Goal: Task Accomplishment & Management: Use online tool/utility

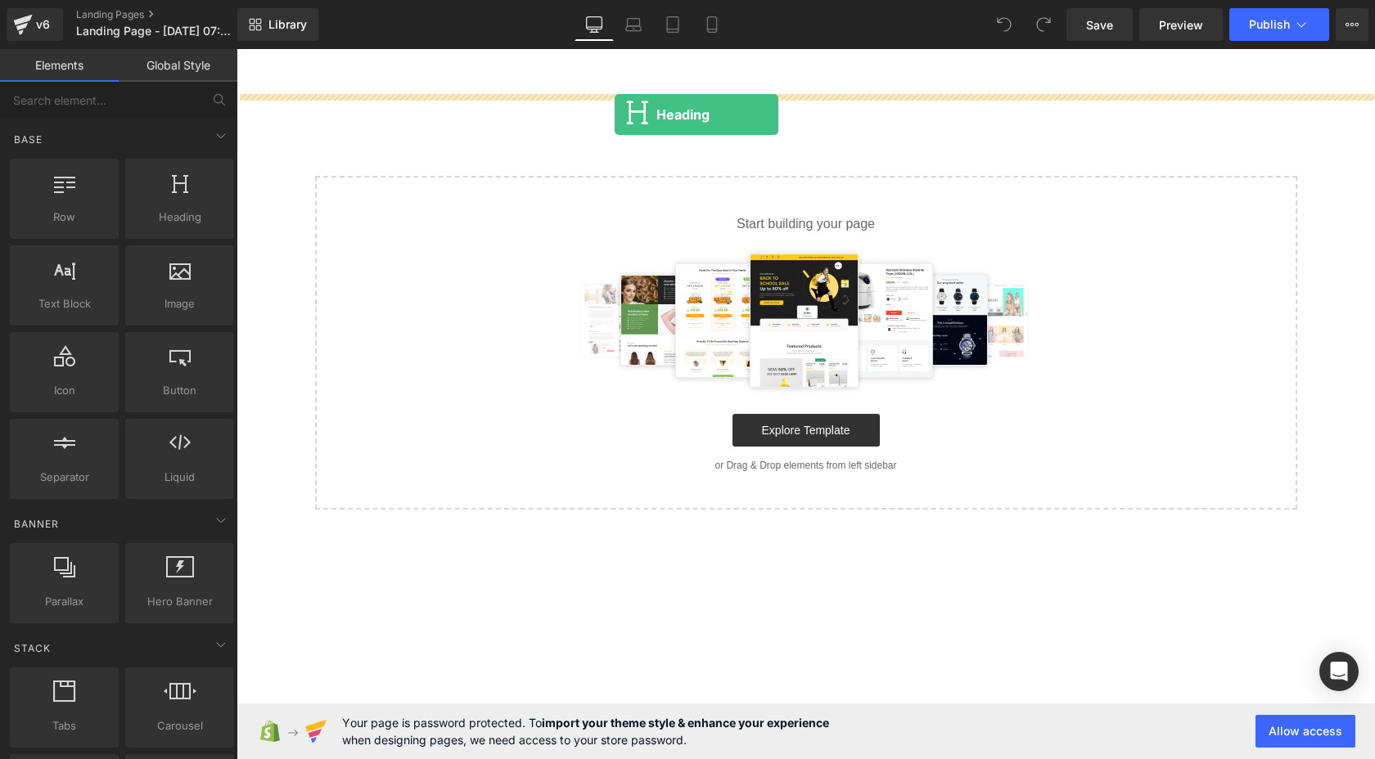
drag, startPoint x: 427, startPoint y: 251, endPoint x: 615, endPoint y: 115, distance: 232.1
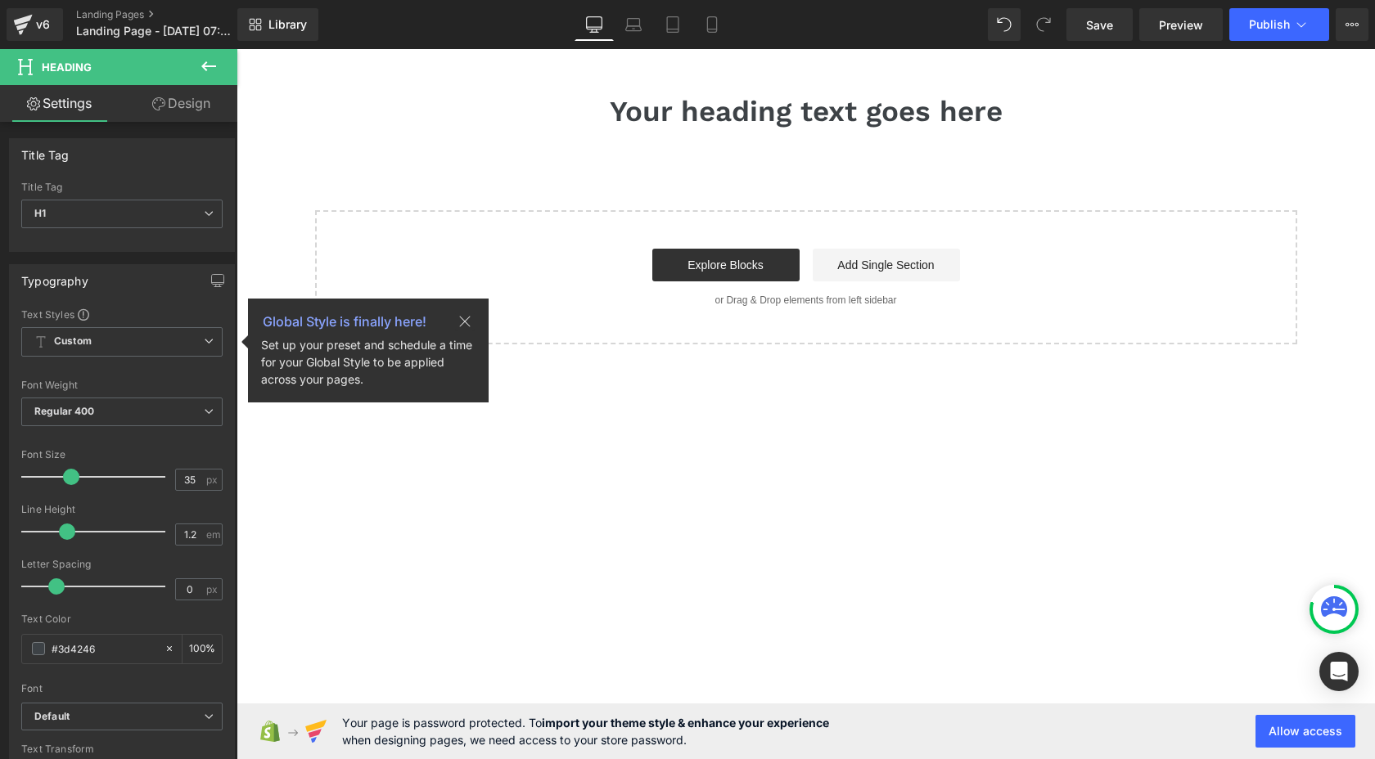
click at [209, 61] on icon at bounding box center [209, 66] width 20 height 20
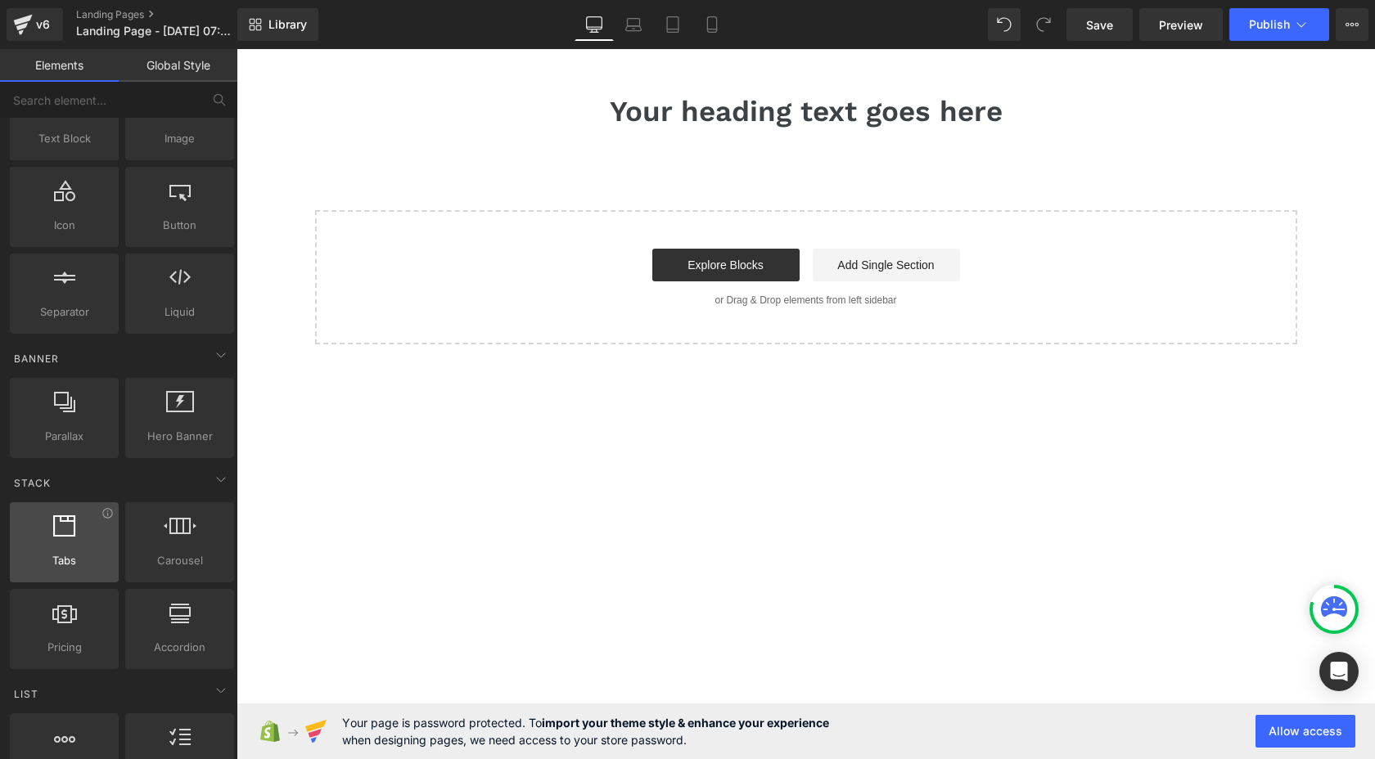
scroll to position [183, 0]
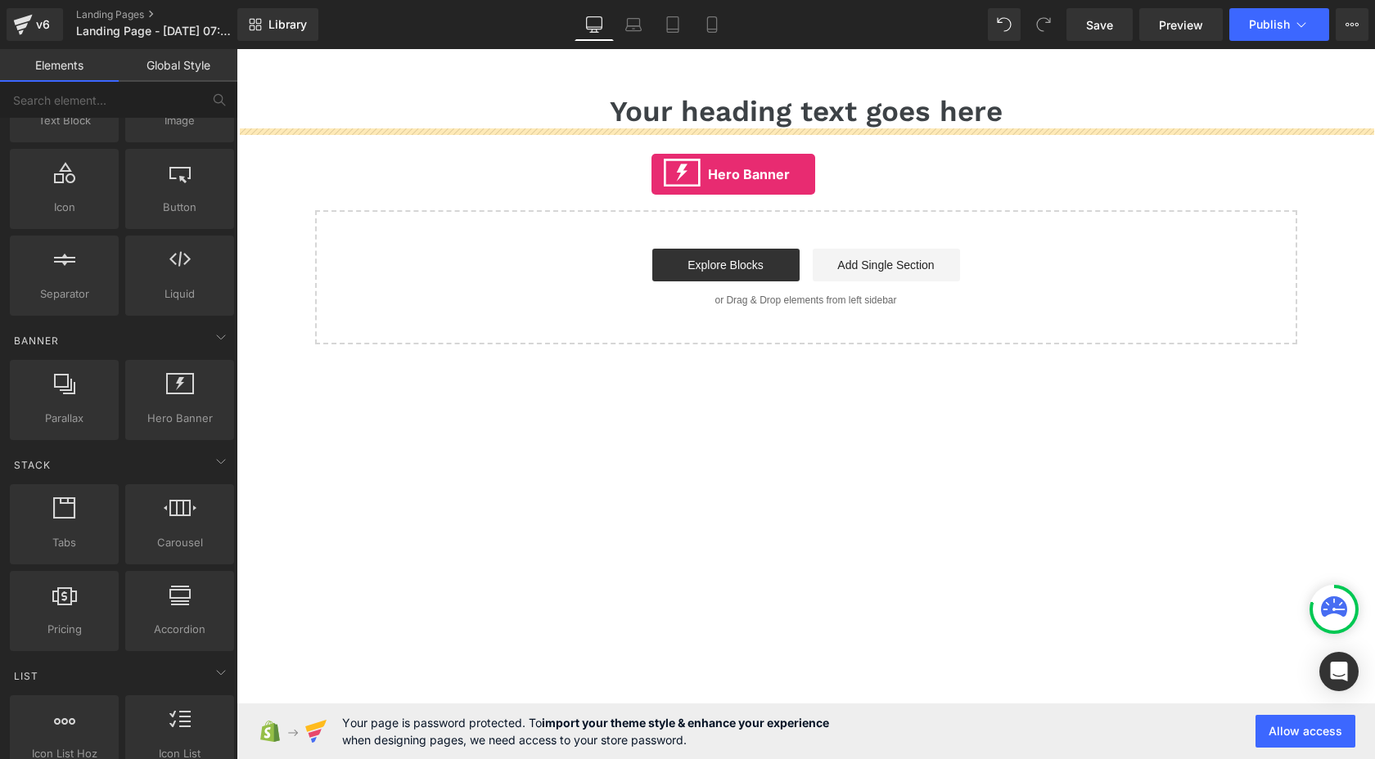
drag, startPoint x: 473, startPoint y: 417, endPoint x: 651, endPoint y: 174, distance: 301.5
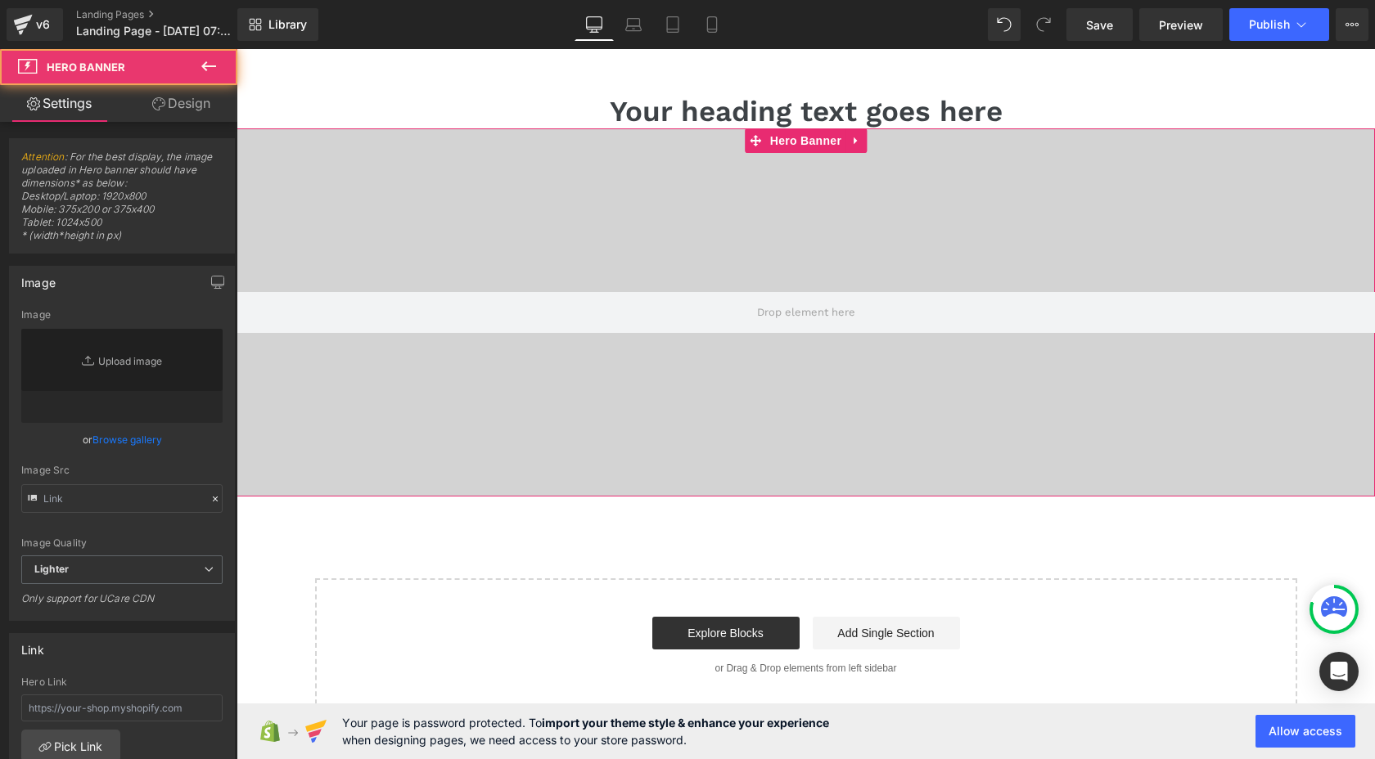
type input "https://d1um8515vdn9kb.cloudfront.net/images/hero.jpg"
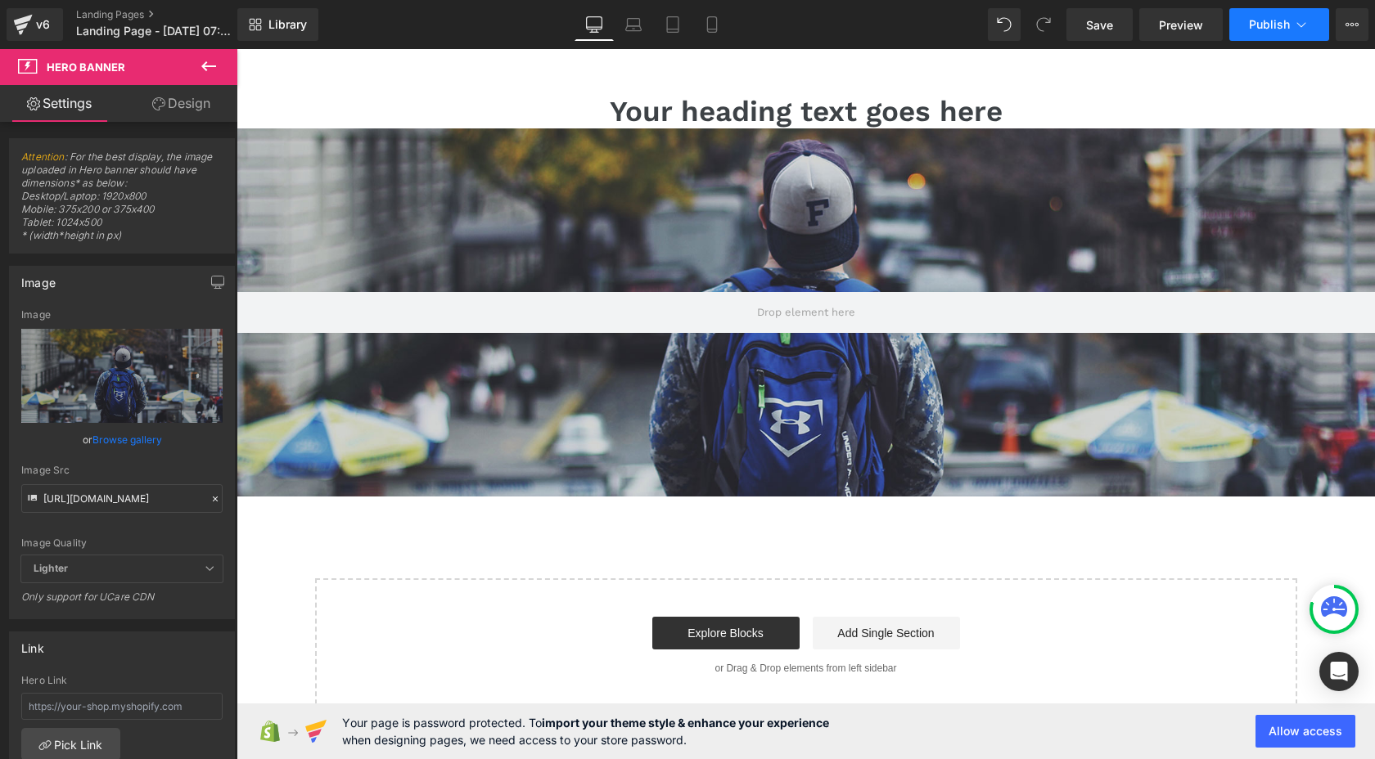
click at [1273, 24] on span "Publish" at bounding box center [1269, 24] width 41 height 13
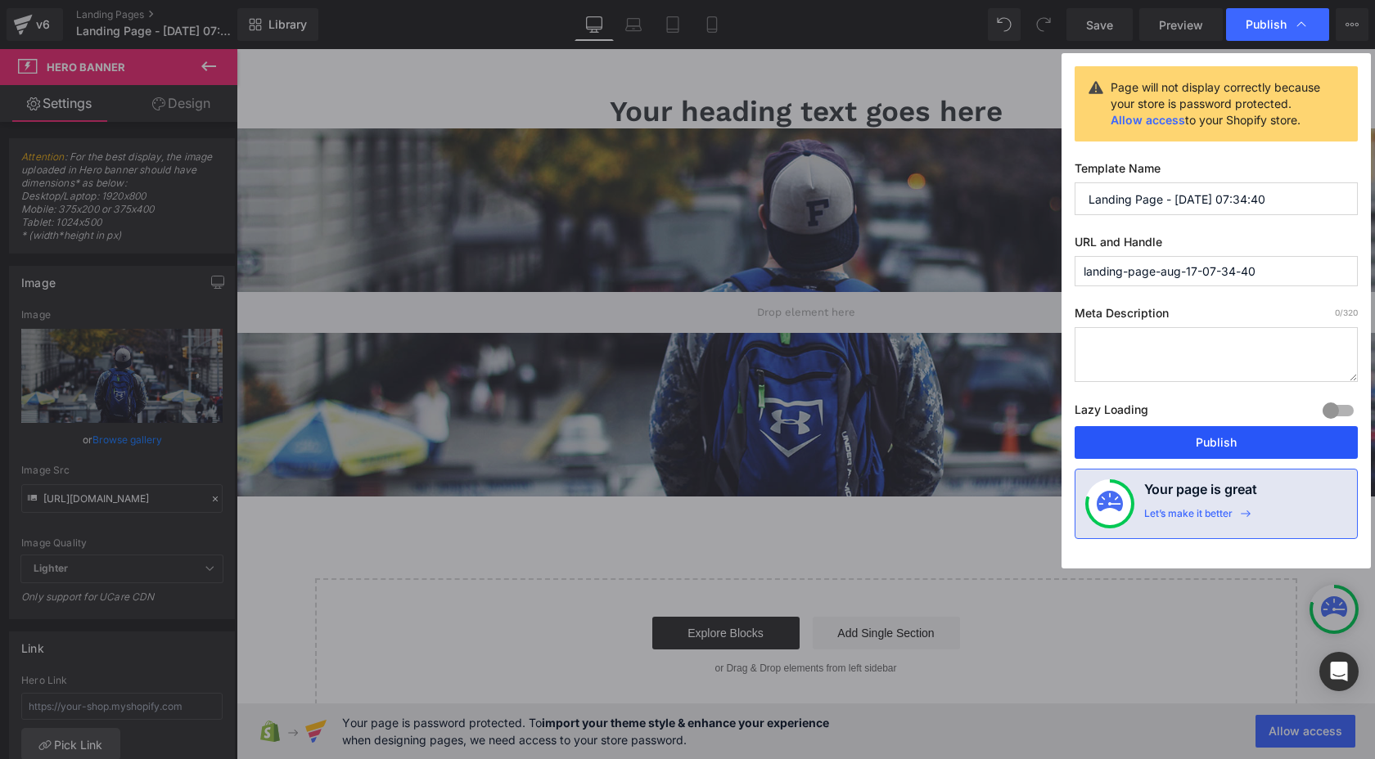
click at [1200, 451] on button "Publish" at bounding box center [1215, 442] width 283 height 33
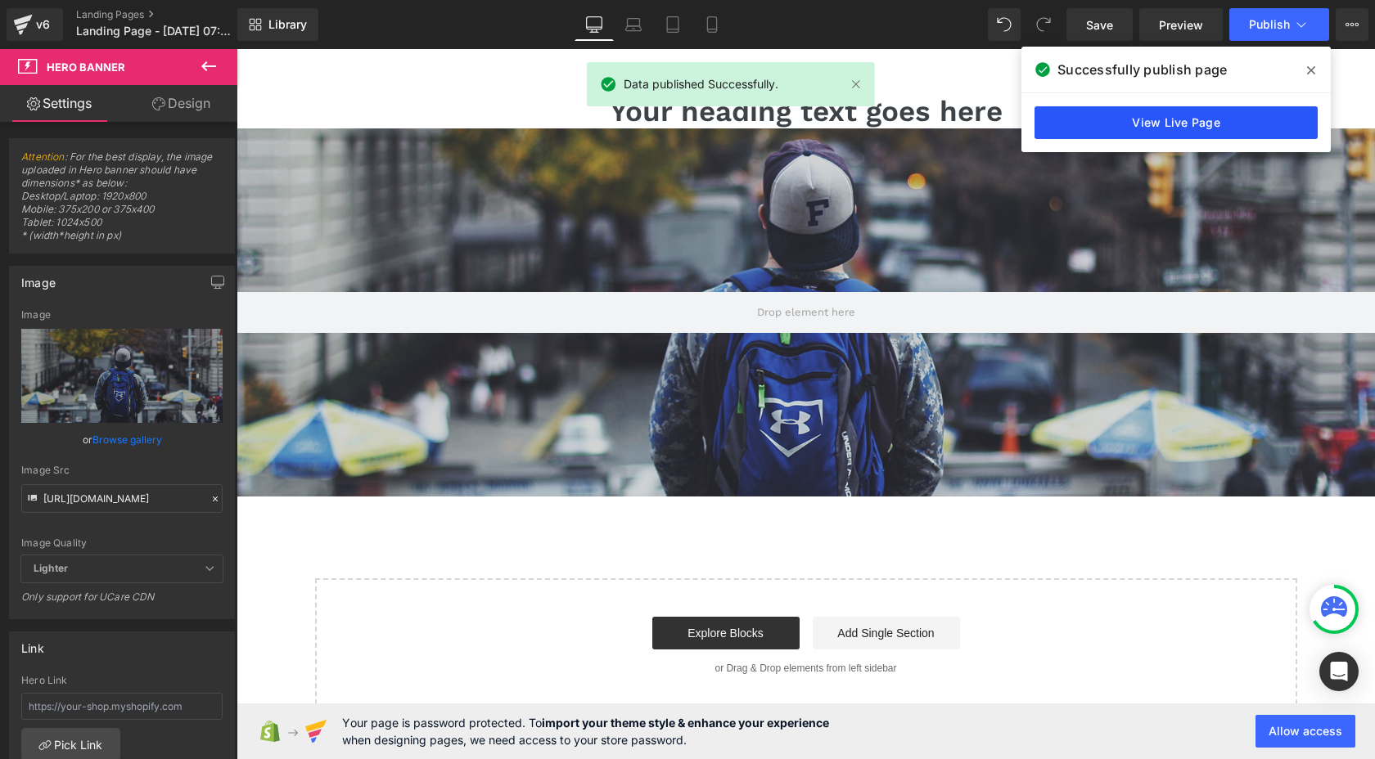
click at [1191, 141] on div "View Live Page" at bounding box center [1175, 122] width 309 height 59
click at [1194, 128] on link "View Live Page" at bounding box center [1175, 122] width 283 height 33
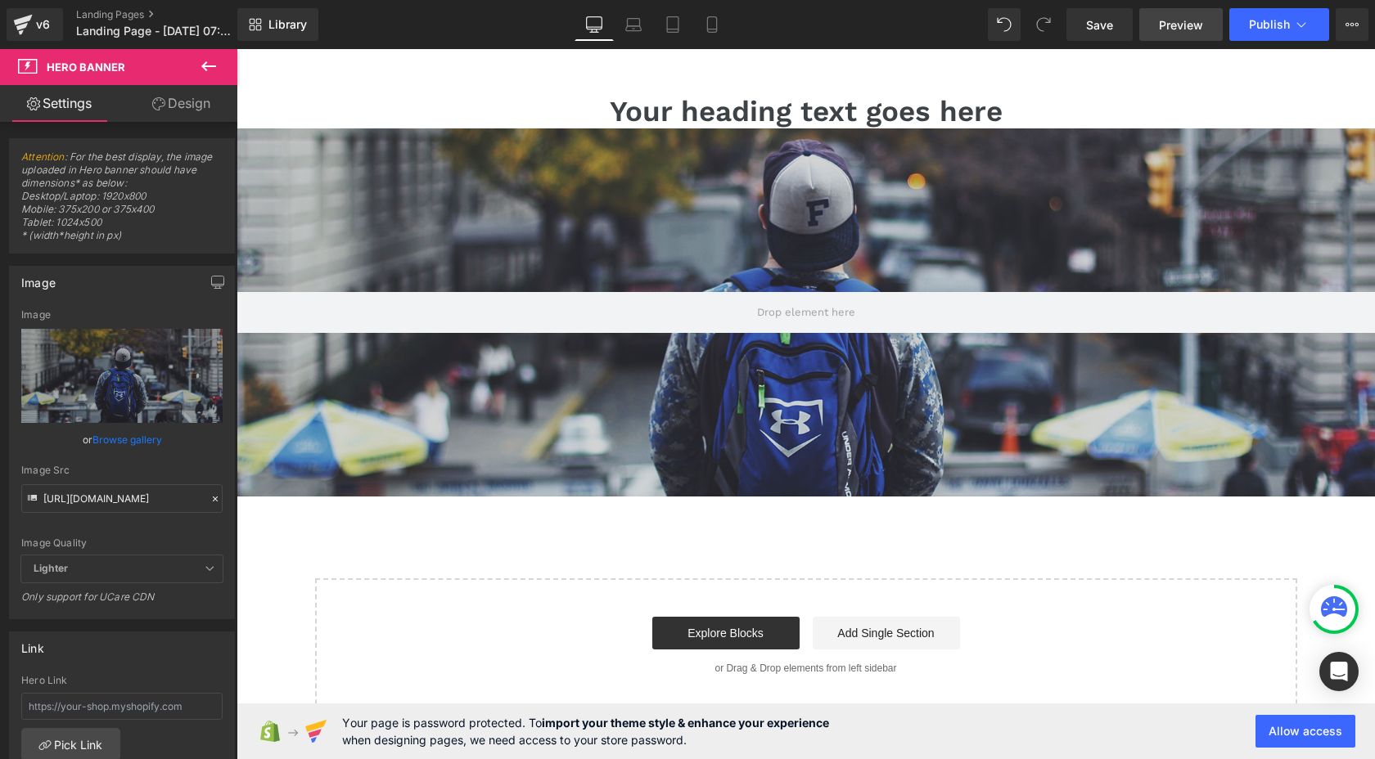
click at [1165, 26] on span "Preview" at bounding box center [1181, 24] width 44 height 17
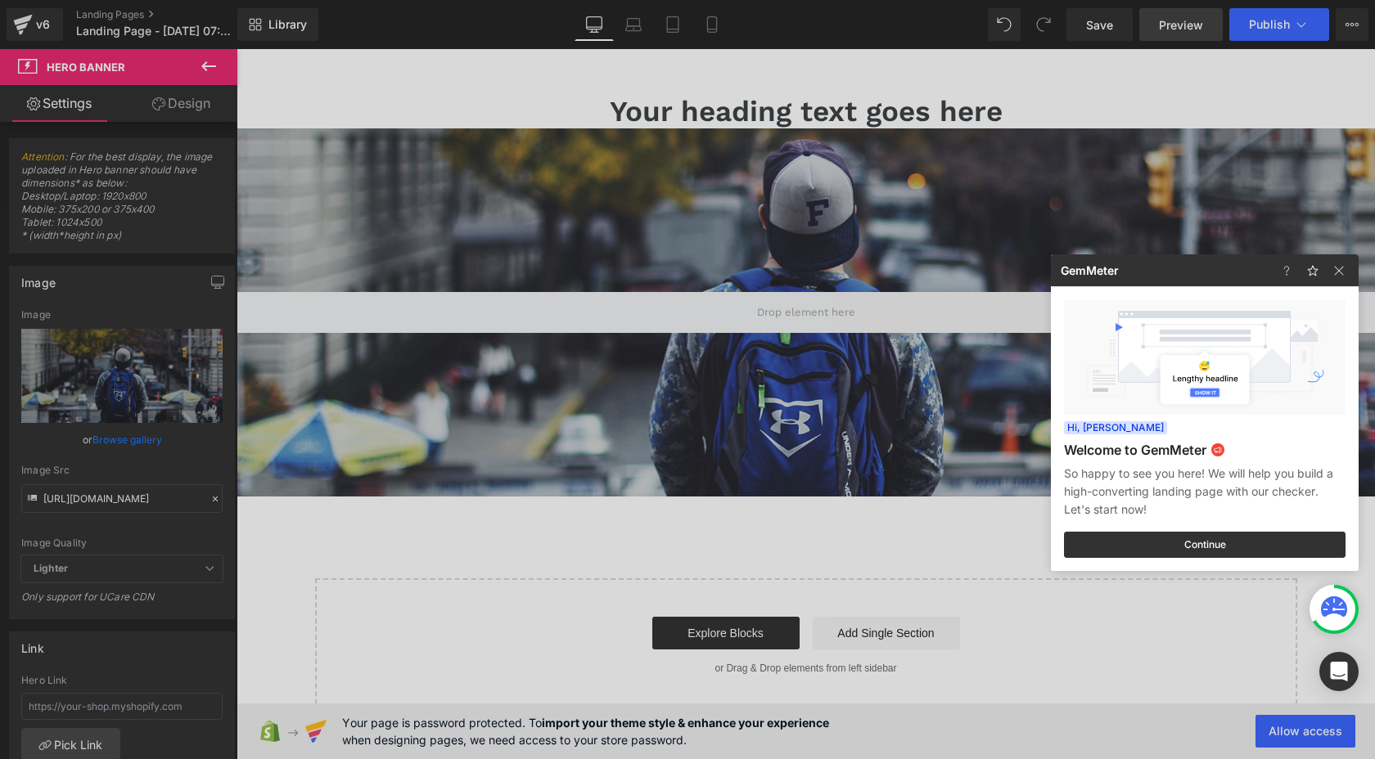
click at [1188, 37] on div at bounding box center [687, 379] width 1375 height 759
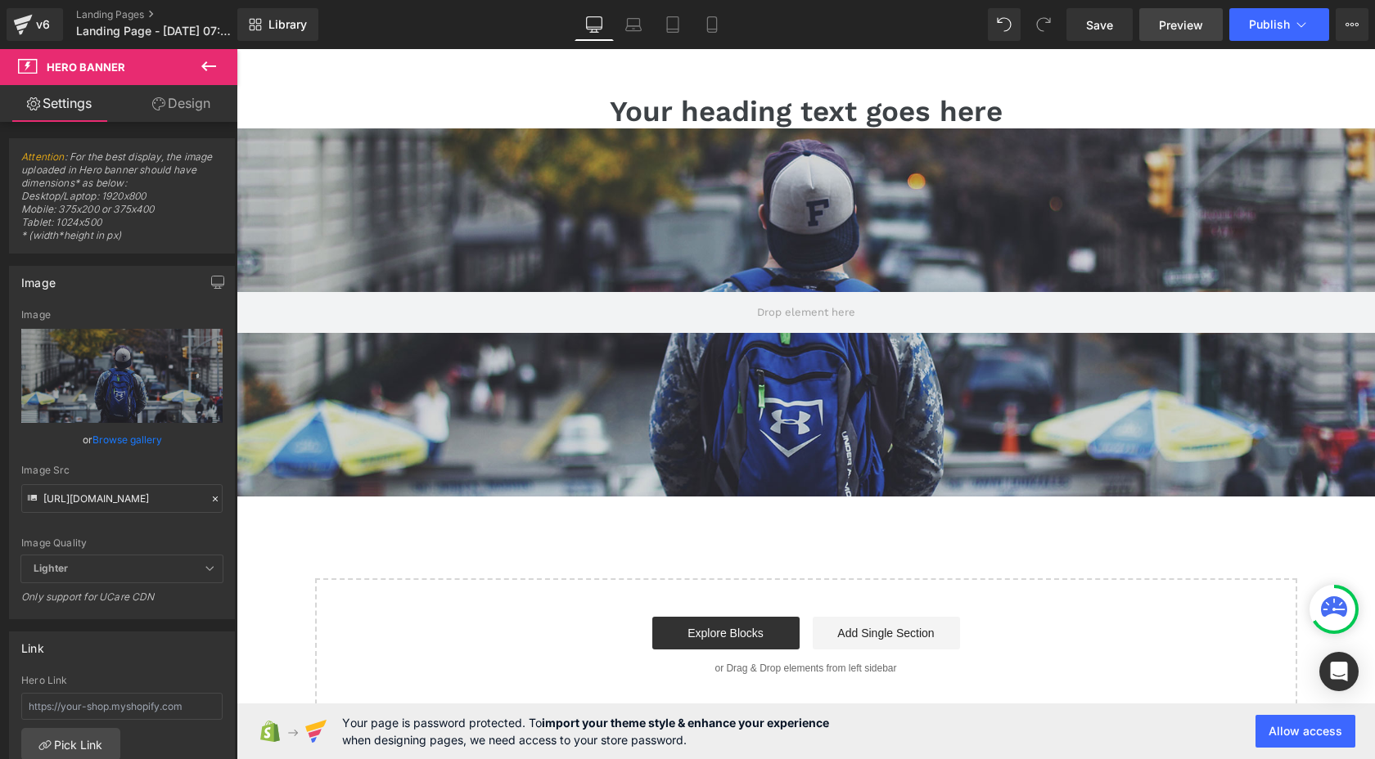
click at [1188, 31] on span "Preview" at bounding box center [1181, 24] width 44 height 17
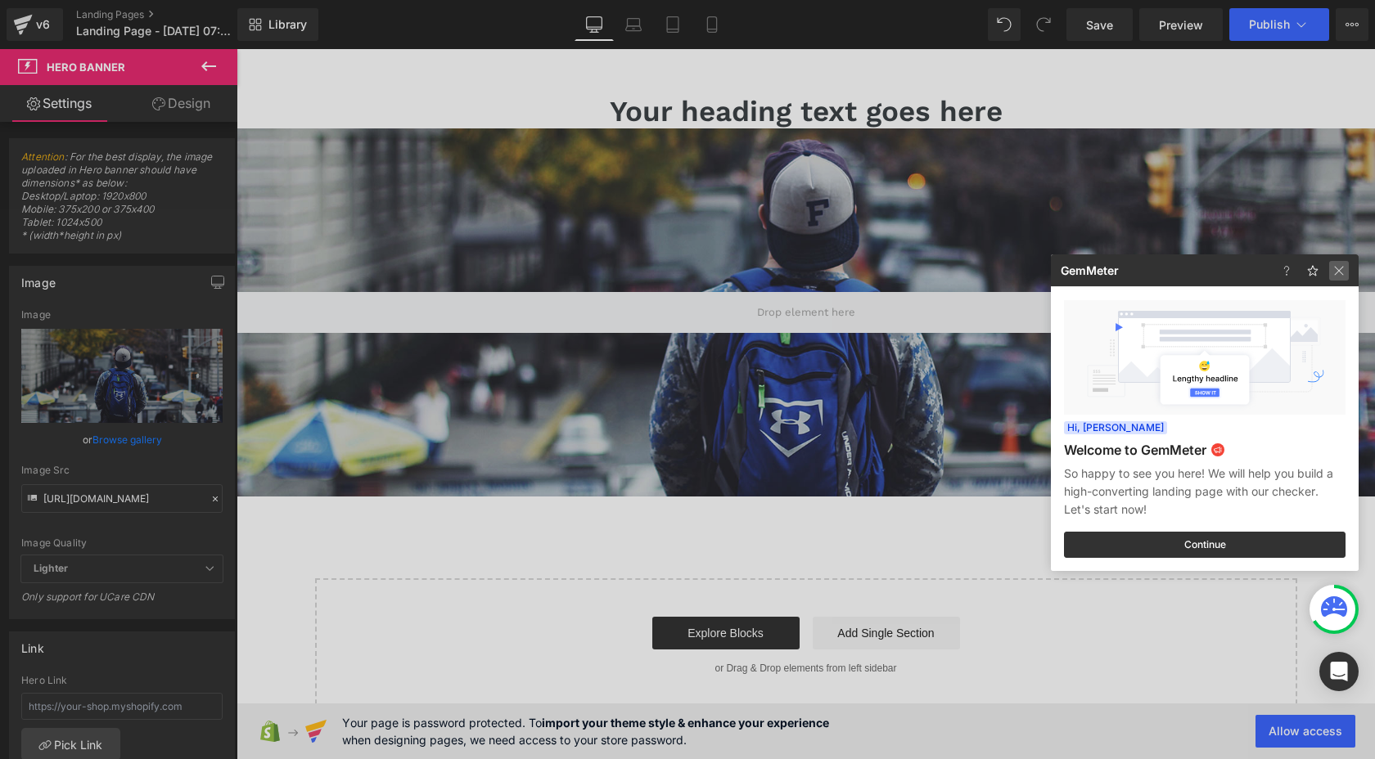
drag, startPoint x: 1338, startPoint y: 272, endPoint x: 949, endPoint y: 86, distance: 431.1
click at [1338, 272] on img at bounding box center [1339, 271] width 20 height 20
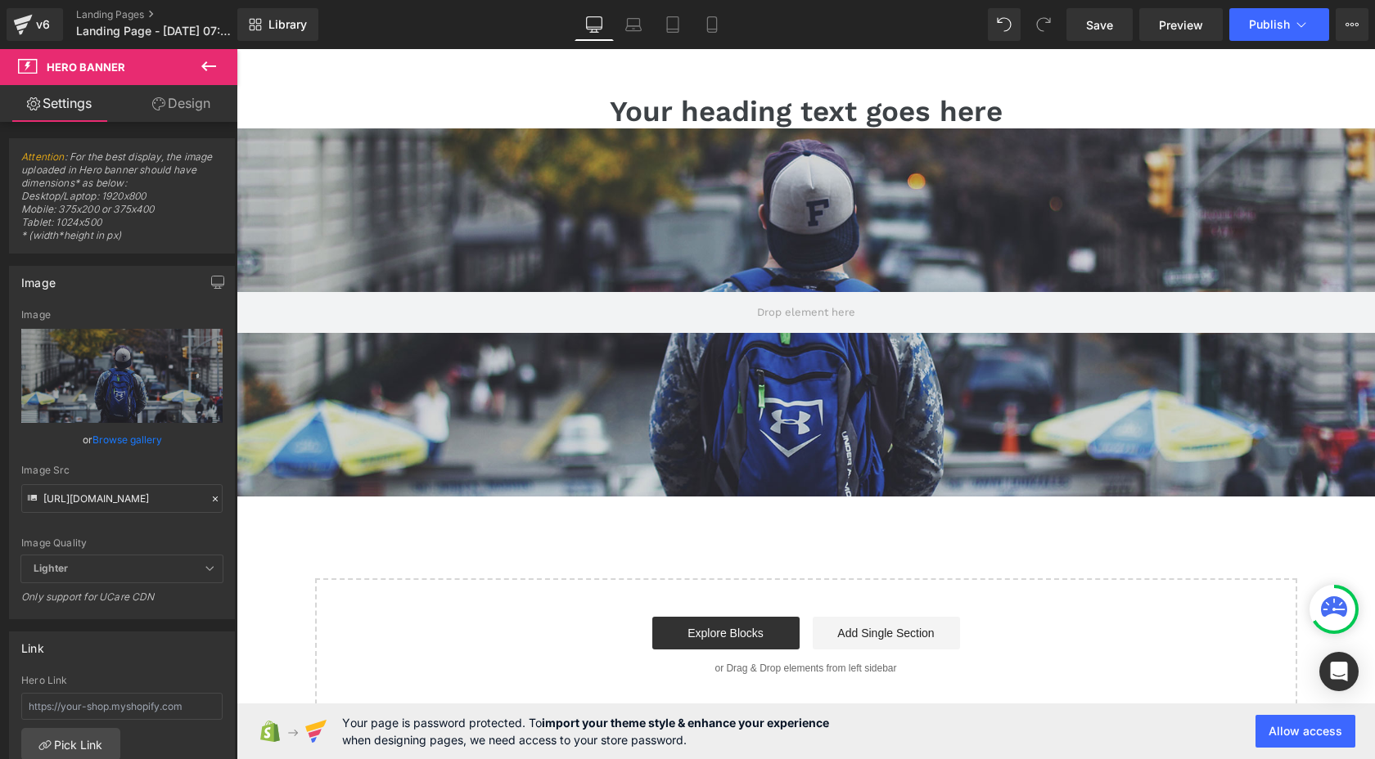
drag, startPoint x: 1515, startPoint y: 75, endPoint x: 1334, endPoint y: 92, distance: 182.5
click at [1336, 32] on button "View Live Page View with current Template Save Template to Library Schedule Pub…" at bounding box center [1351, 24] width 33 height 33
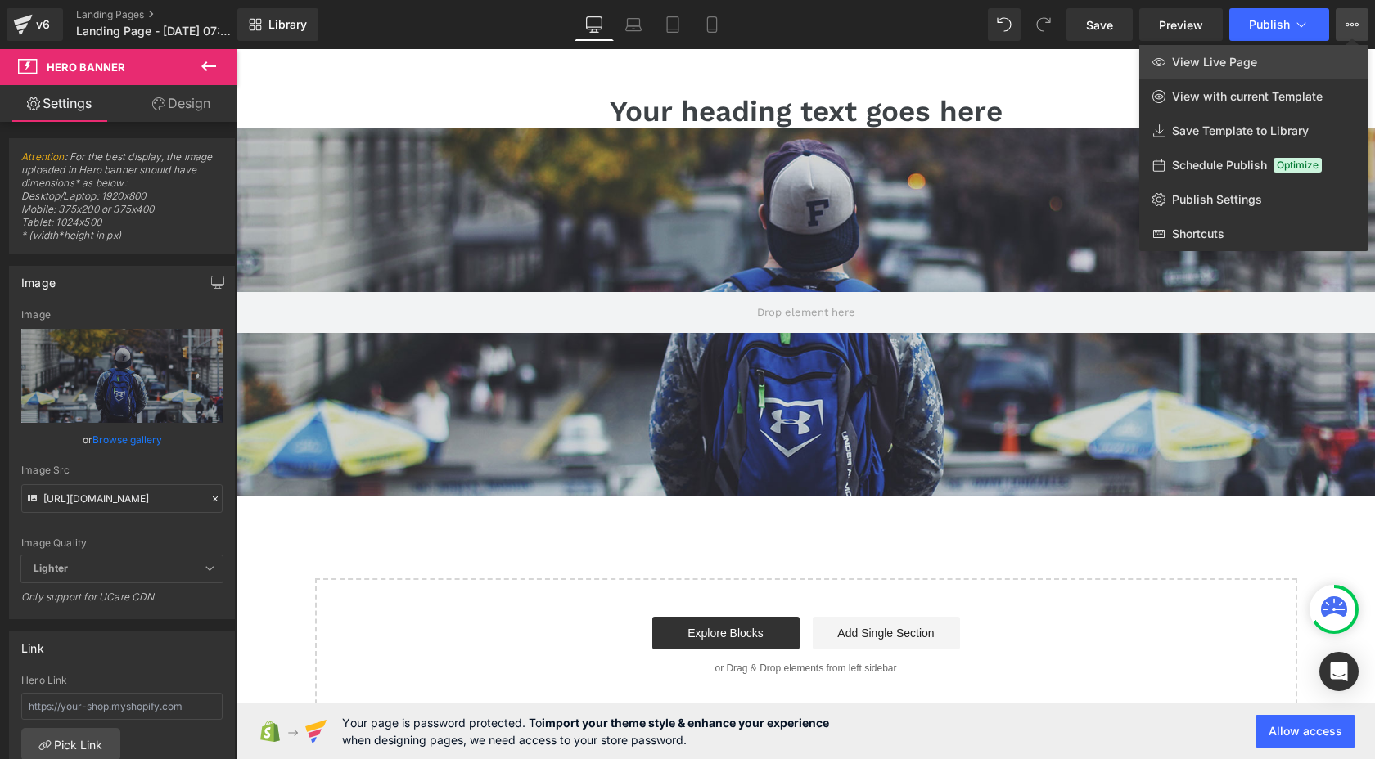
click at [1304, 57] on link "View Live Page" at bounding box center [1253, 62] width 229 height 34
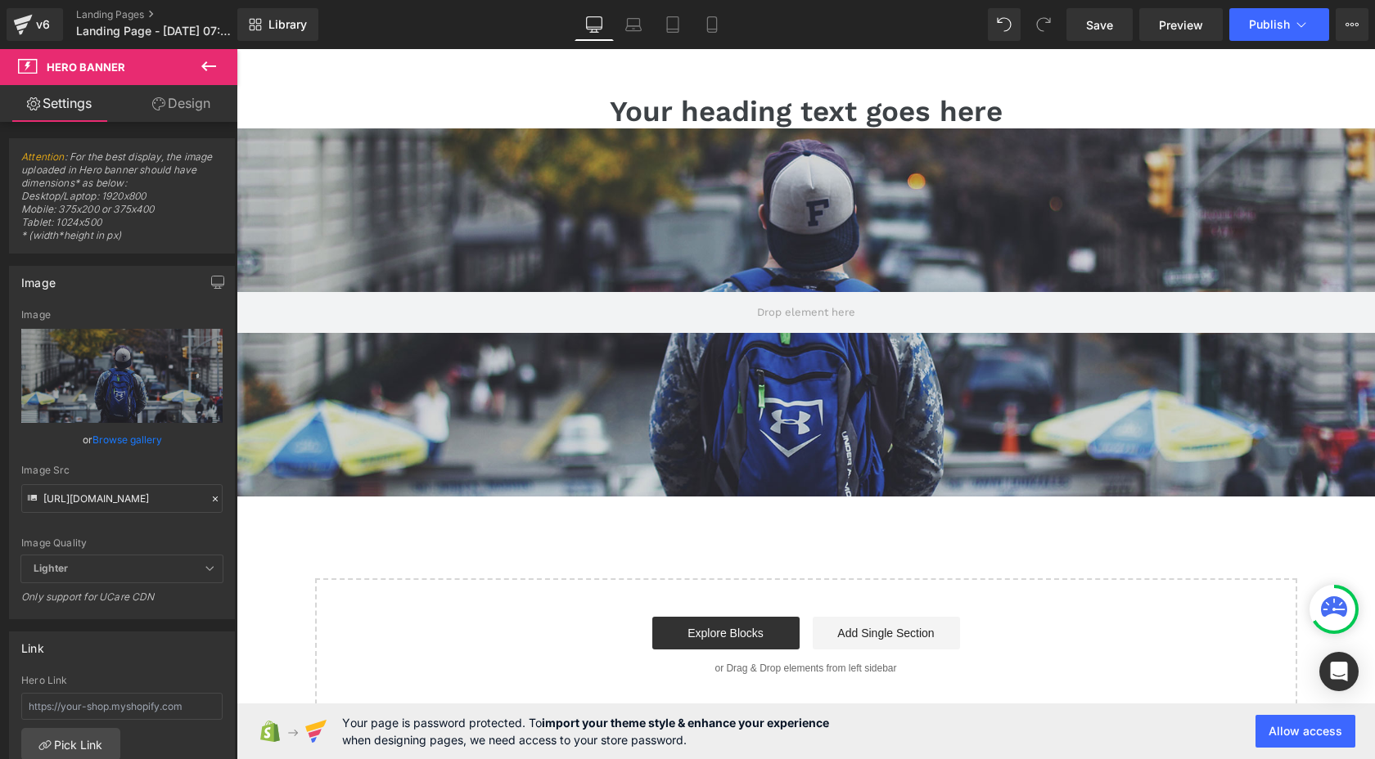
click at [203, 54] on button at bounding box center [208, 67] width 57 height 36
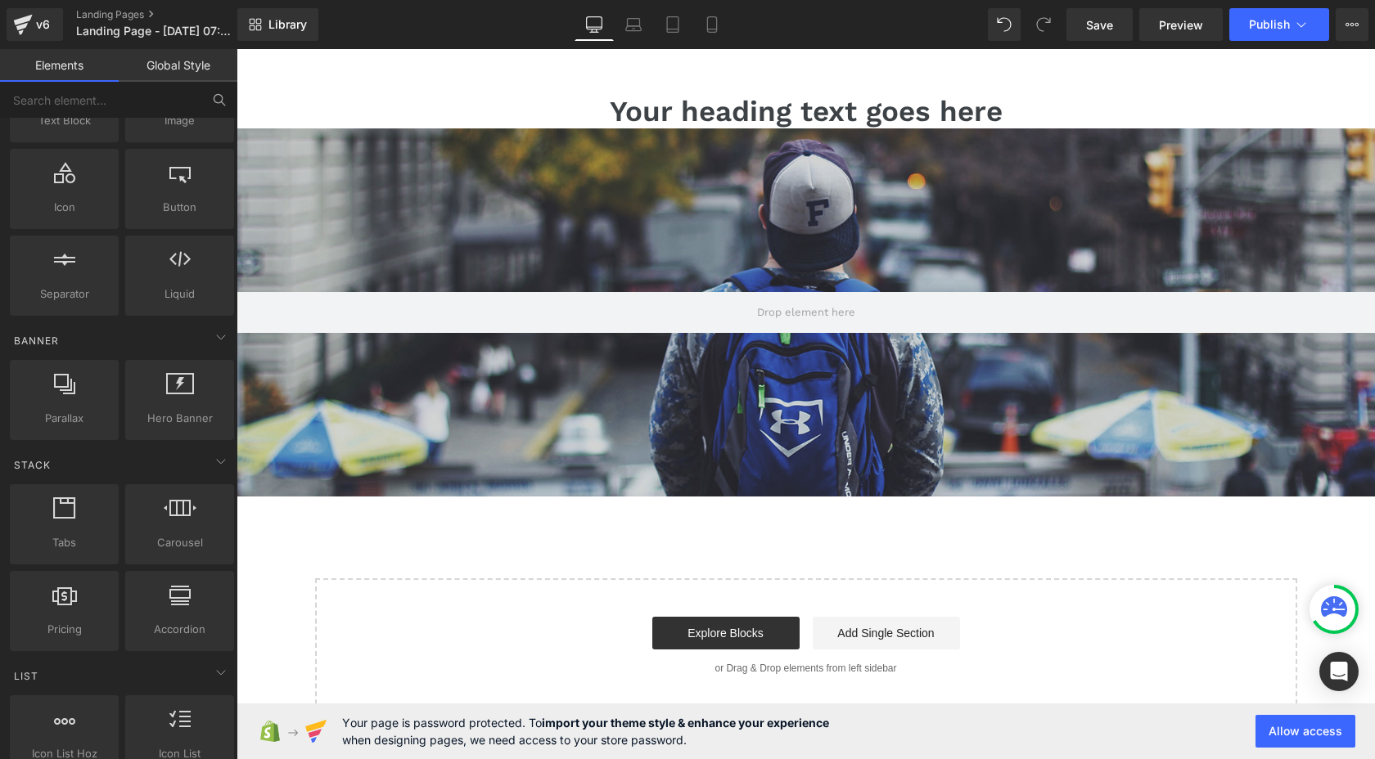
click at [217, 94] on icon at bounding box center [218, 98] width 8 height 8
click at [195, 100] on input "text" at bounding box center [100, 100] width 201 height 36
type input "pro"
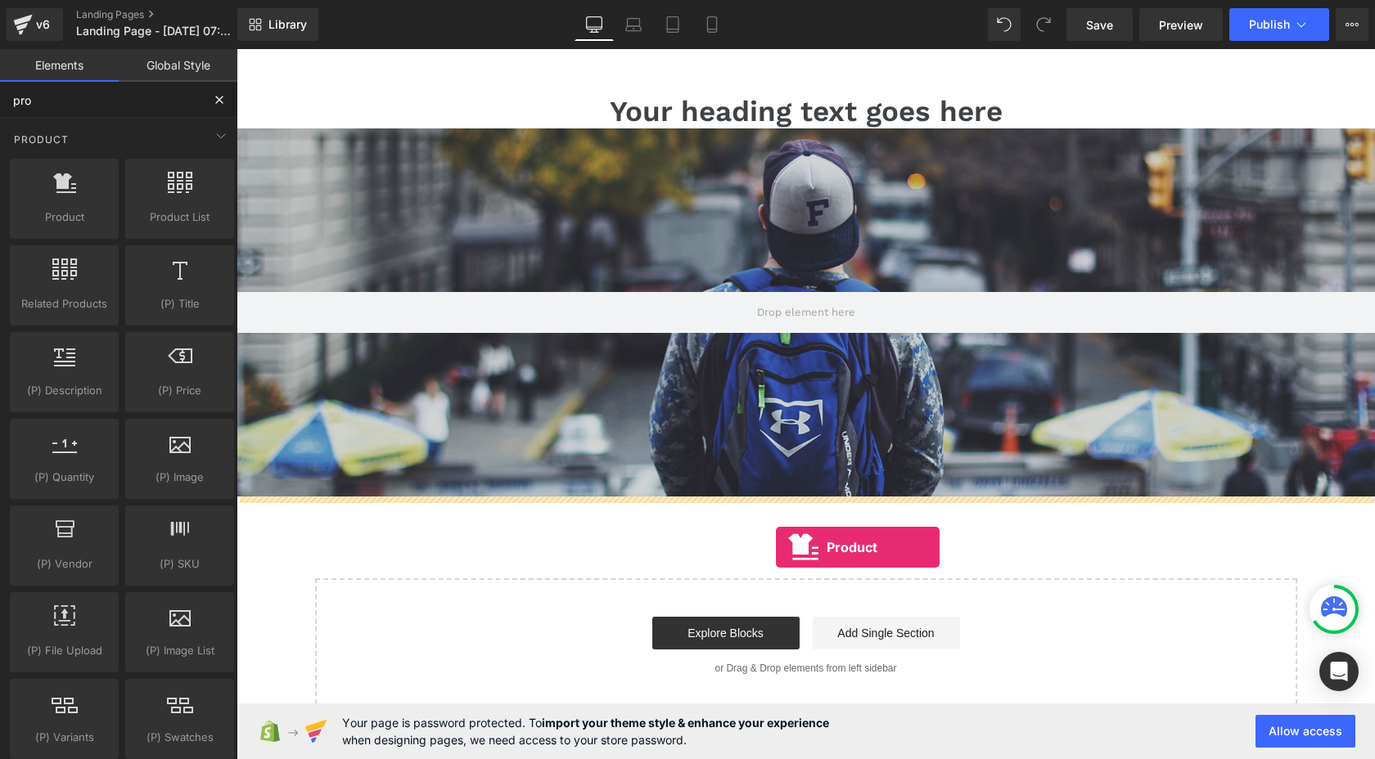
drag, startPoint x: 504, startPoint y: 186, endPoint x: 777, endPoint y: 547, distance: 452.8
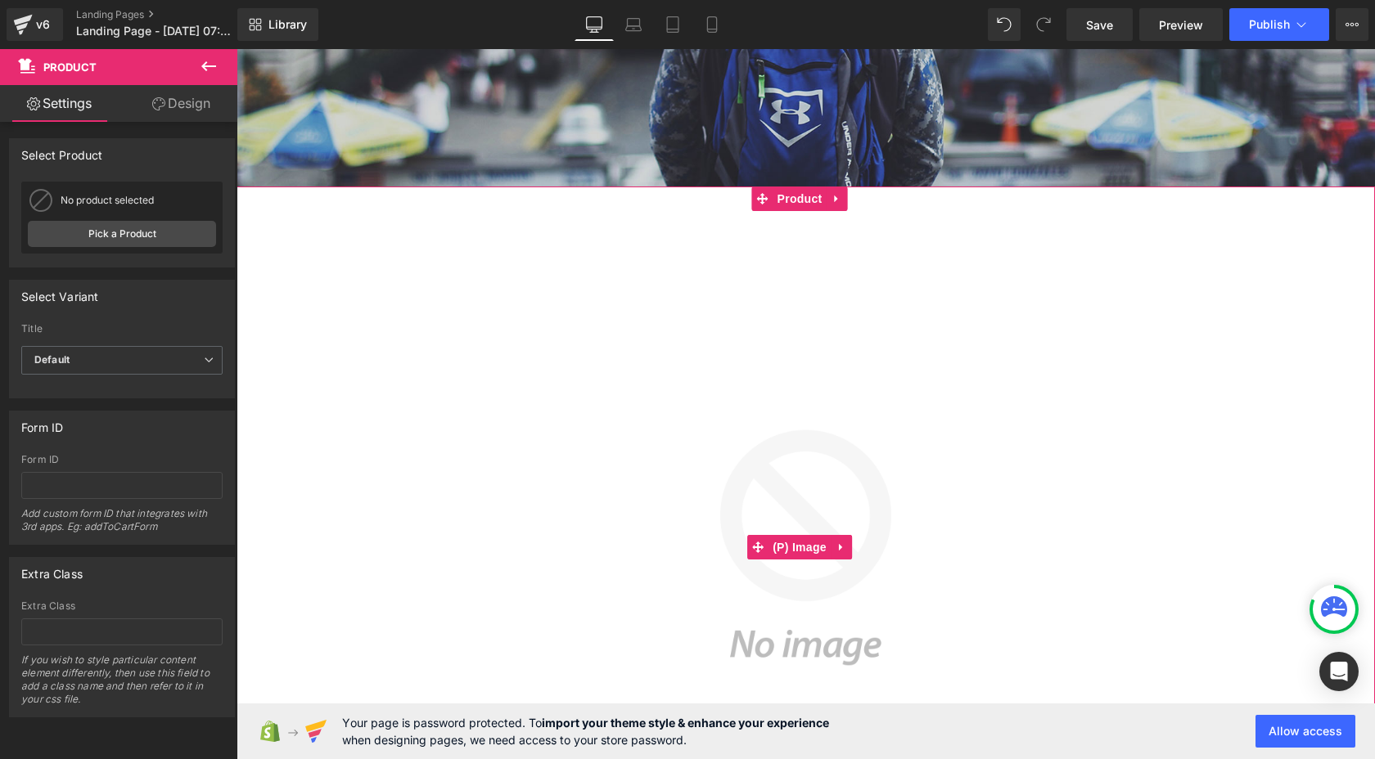
scroll to position [482, 0]
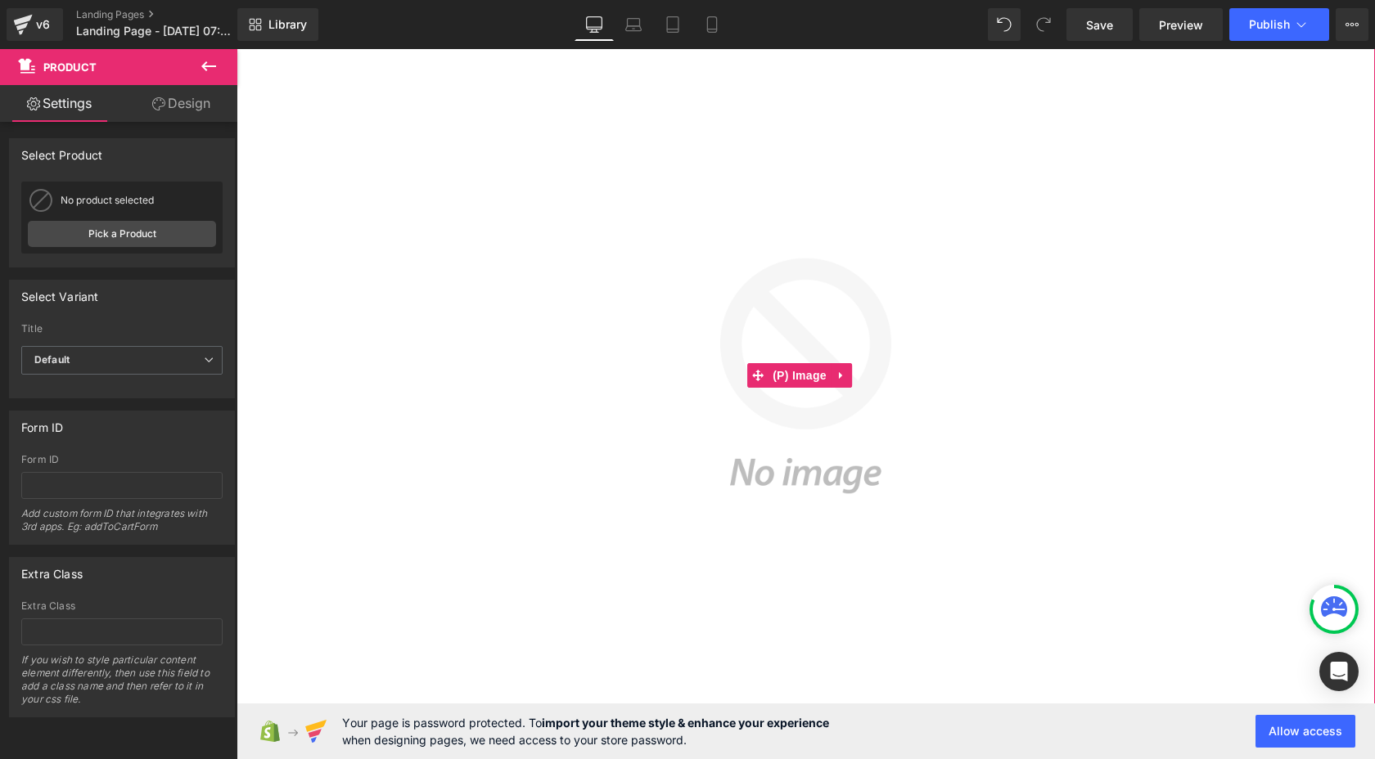
click at [838, 317] on img at bounding box center [805, 375] width 673 height 673
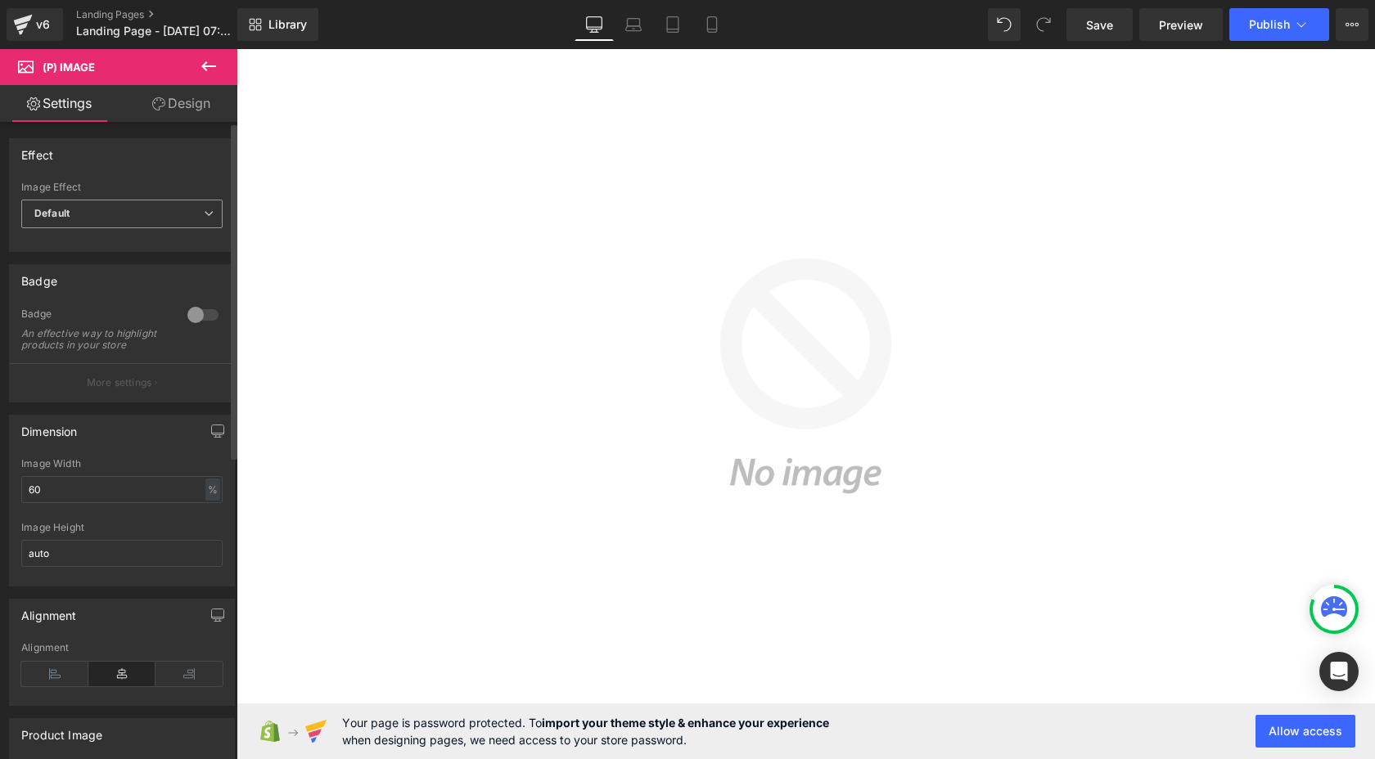
click at [70, 213] on span "Default" at bounding box center [121, 214] width 201 height 29
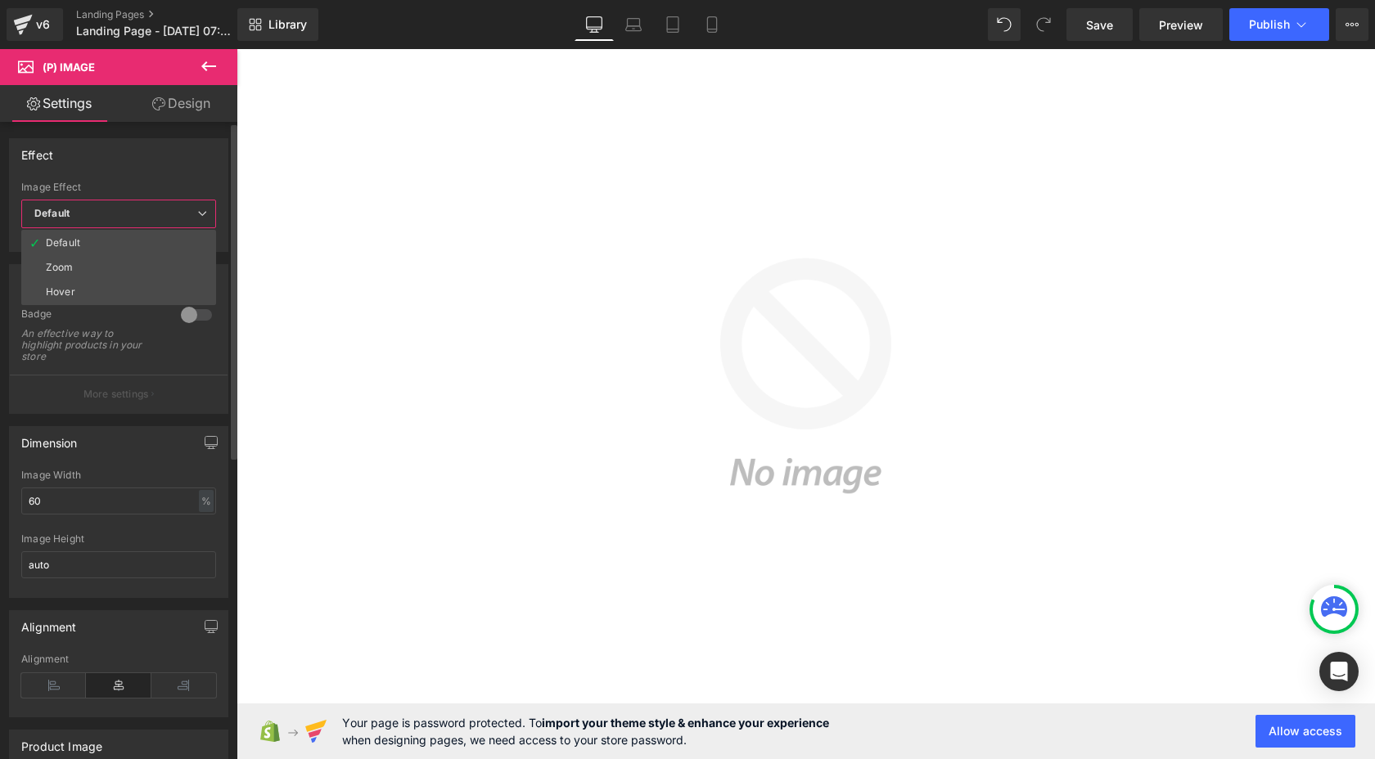
click at [86, 179] on div "Effect Default Zoom Hover Image Effect Default Default Zoom Hover last Image Ho…" at bounding box center [118, 195] width 219 height 114
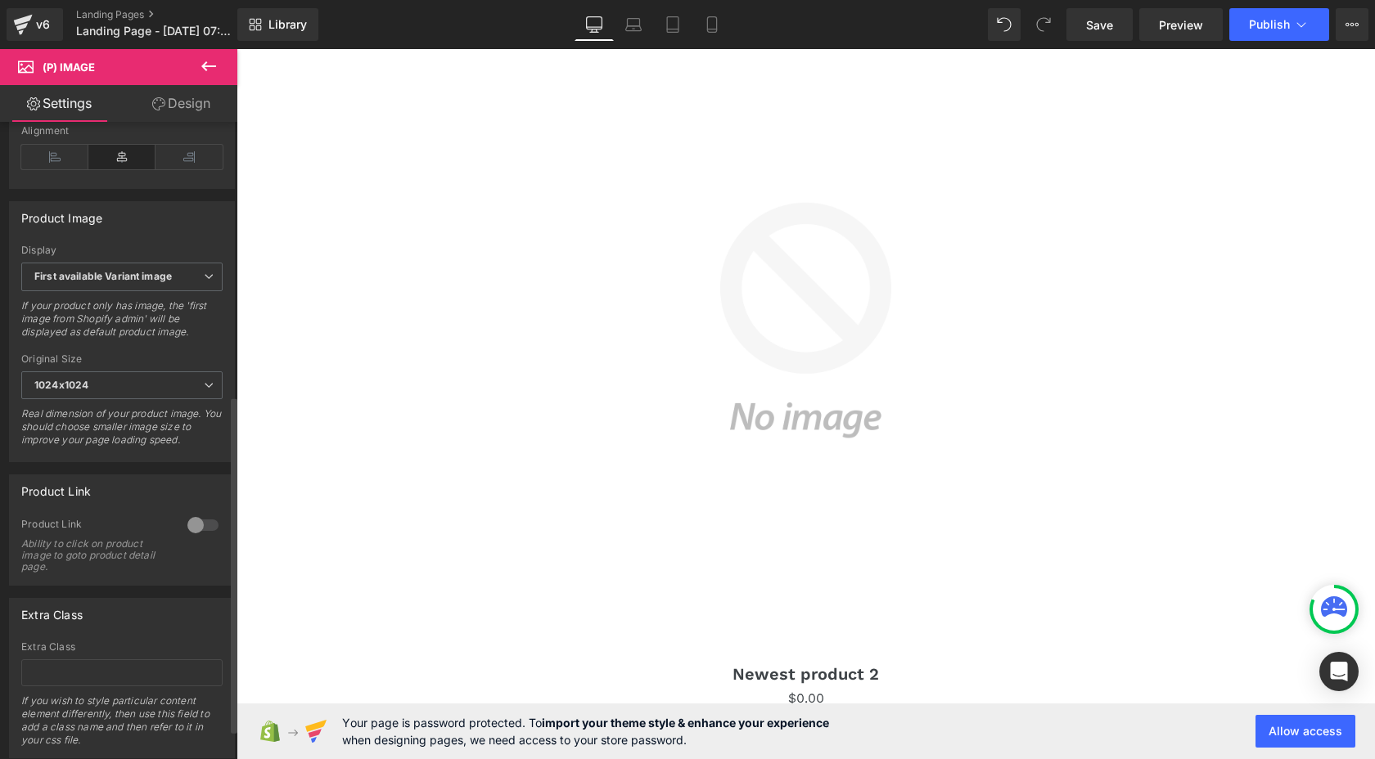
scroll to position [0, 0]
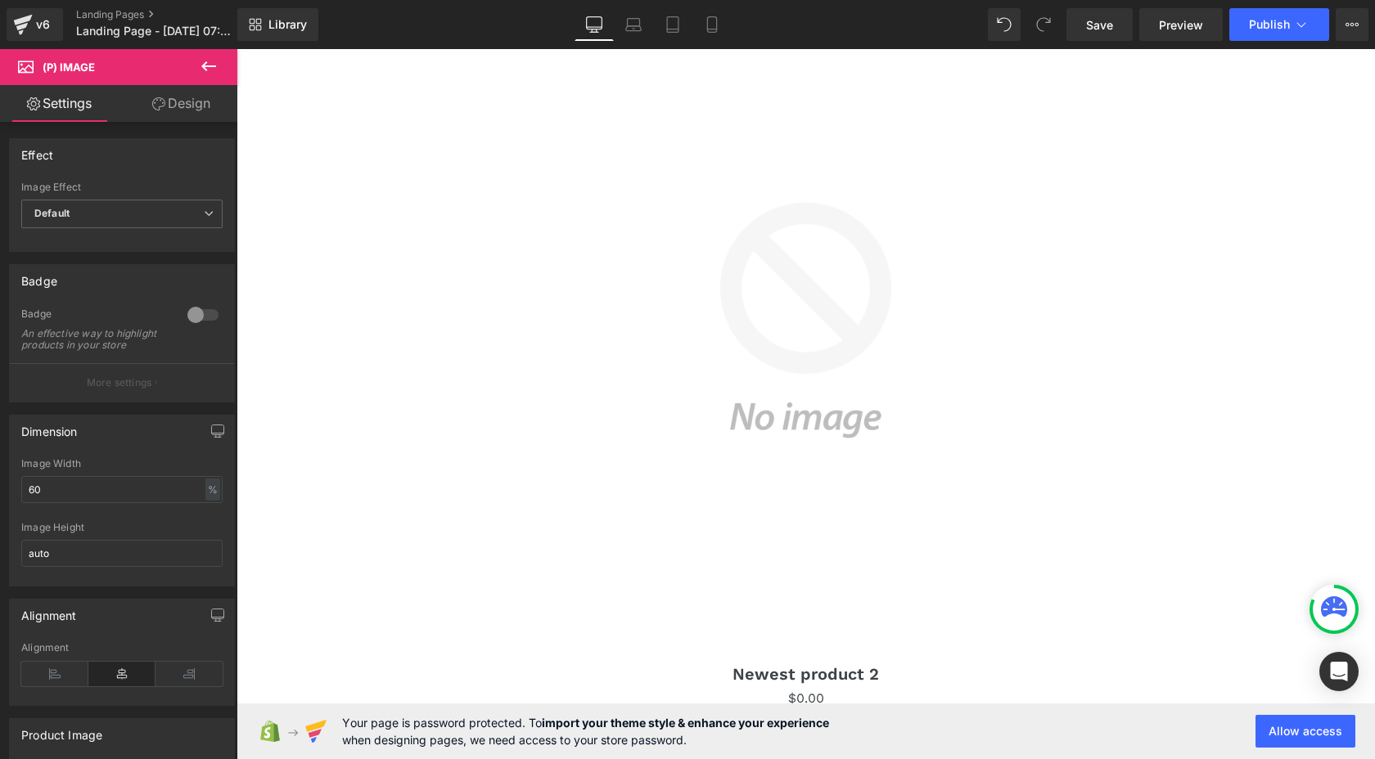
click at [166, 62] on span "(P) Image" at bounding box center [98, 67] width 164 height 36
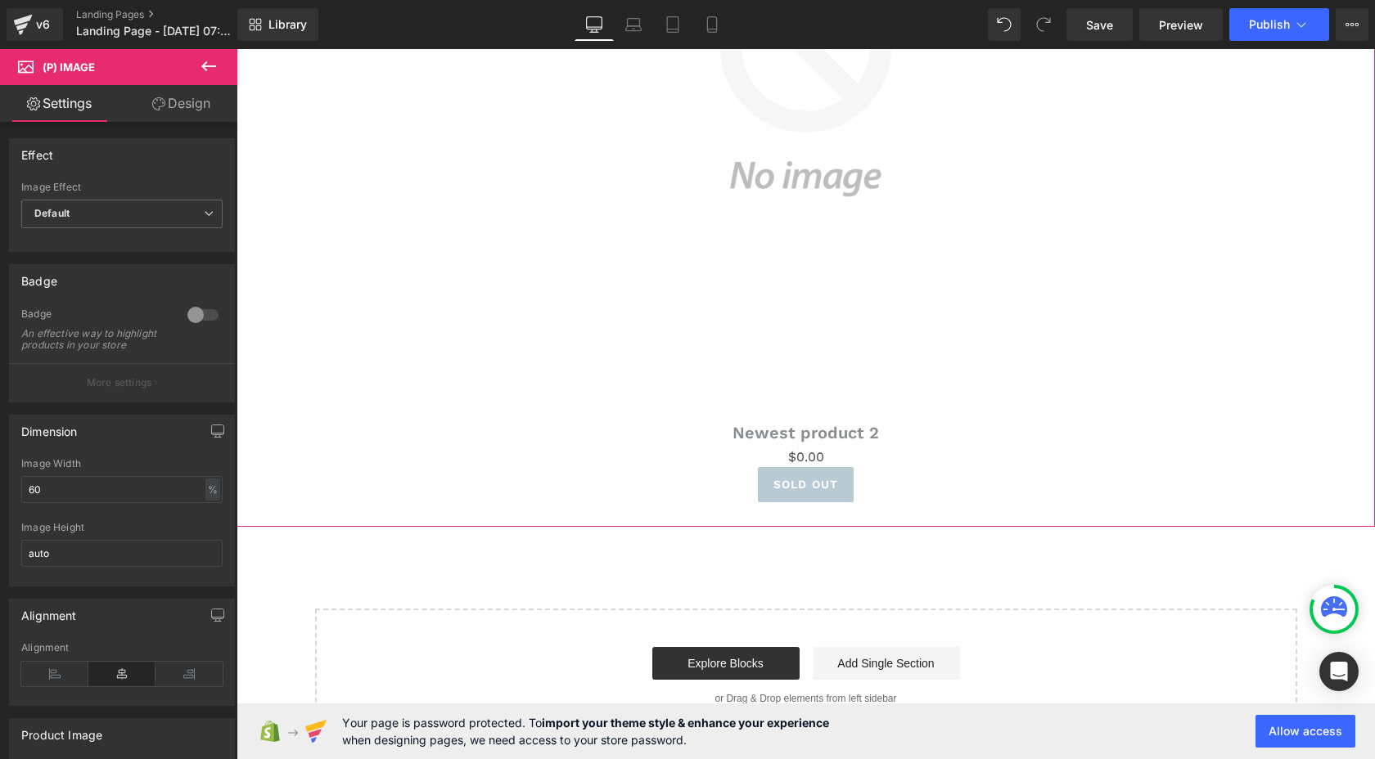
click at [799, 421] on span "(P) Title" at bounding box center [806, 431] width 42 height 20
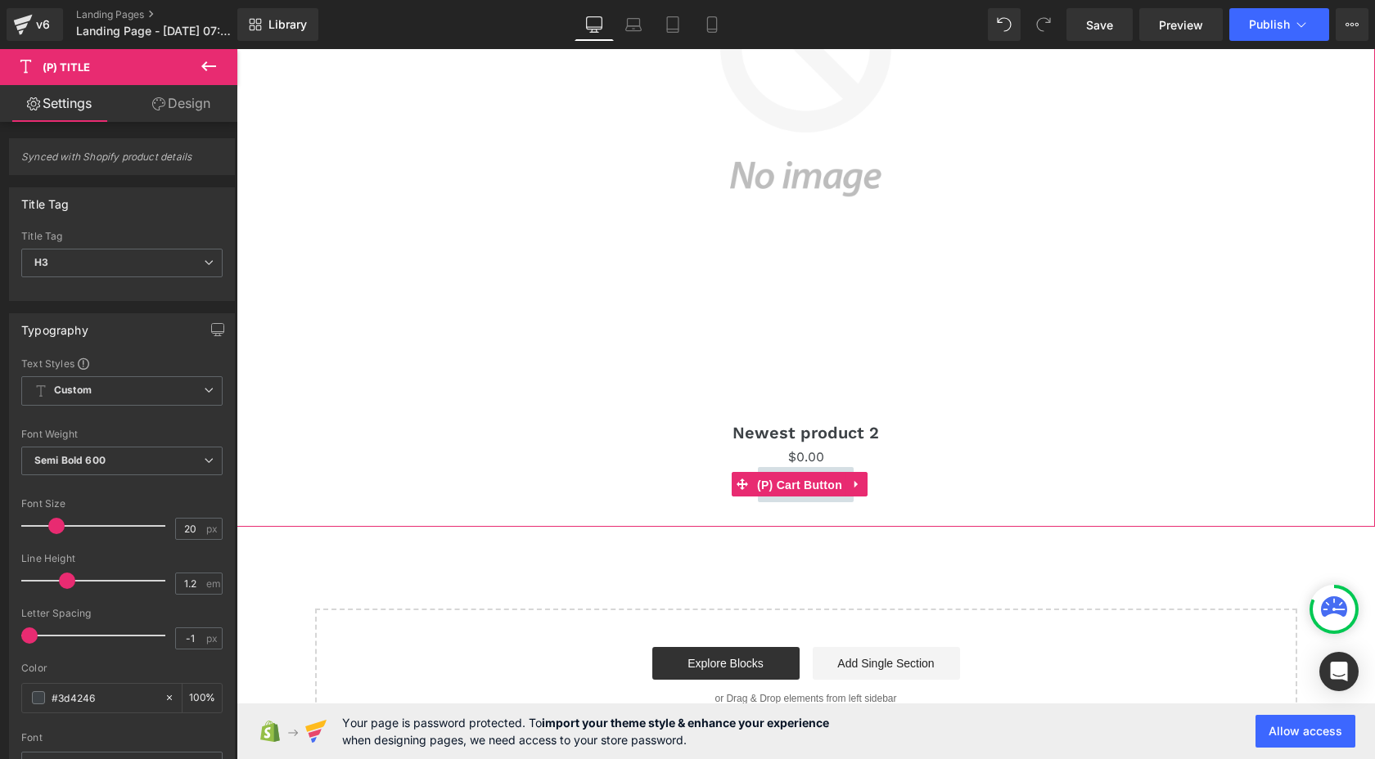
click at [782, 473] on span "(P) Cart Button" at bounding box center [799, 485] width 93 height 25
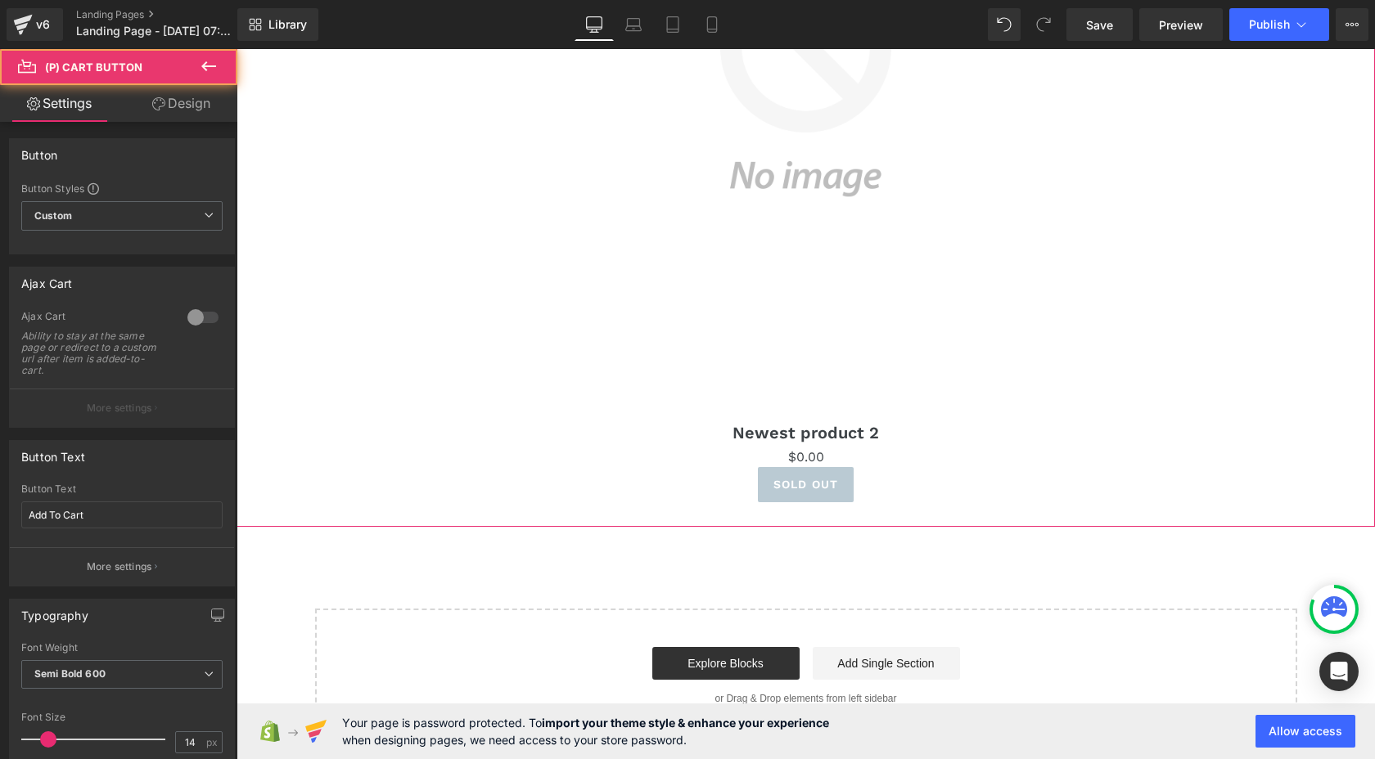
click at [808, 301] on img at bounding box center [805, 78] width 673 height 673
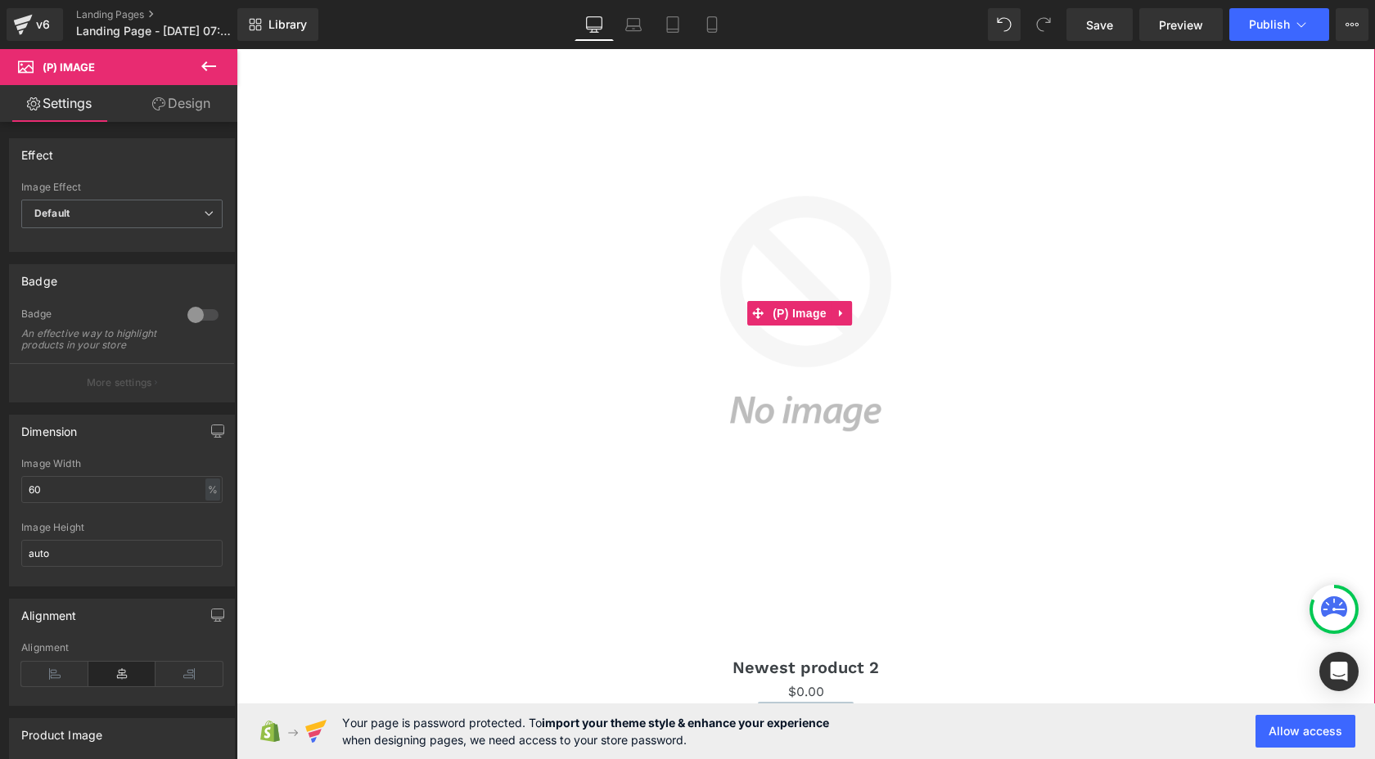
scroll to position [344, 0]
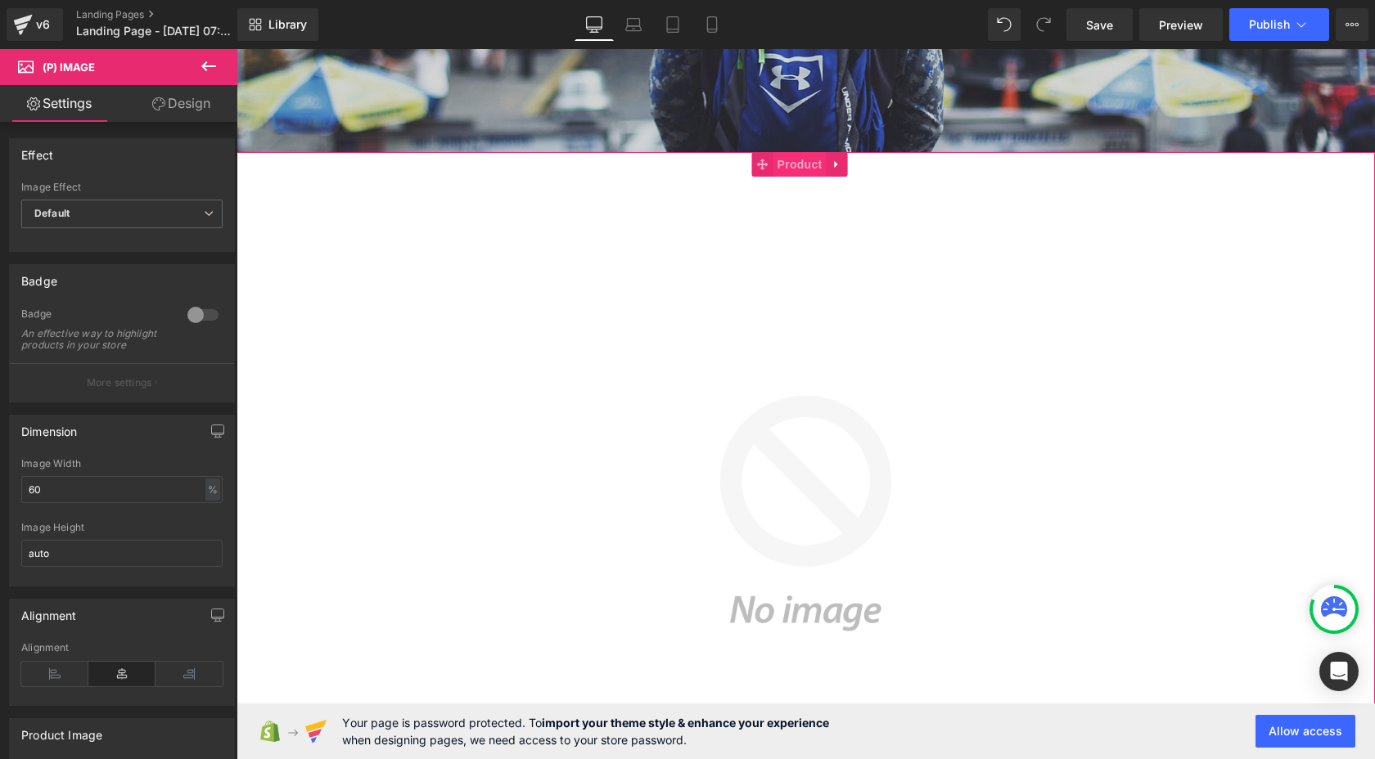
click at [792, 168] on span "Product" at bounding box center [799, 164] width 53 height 25
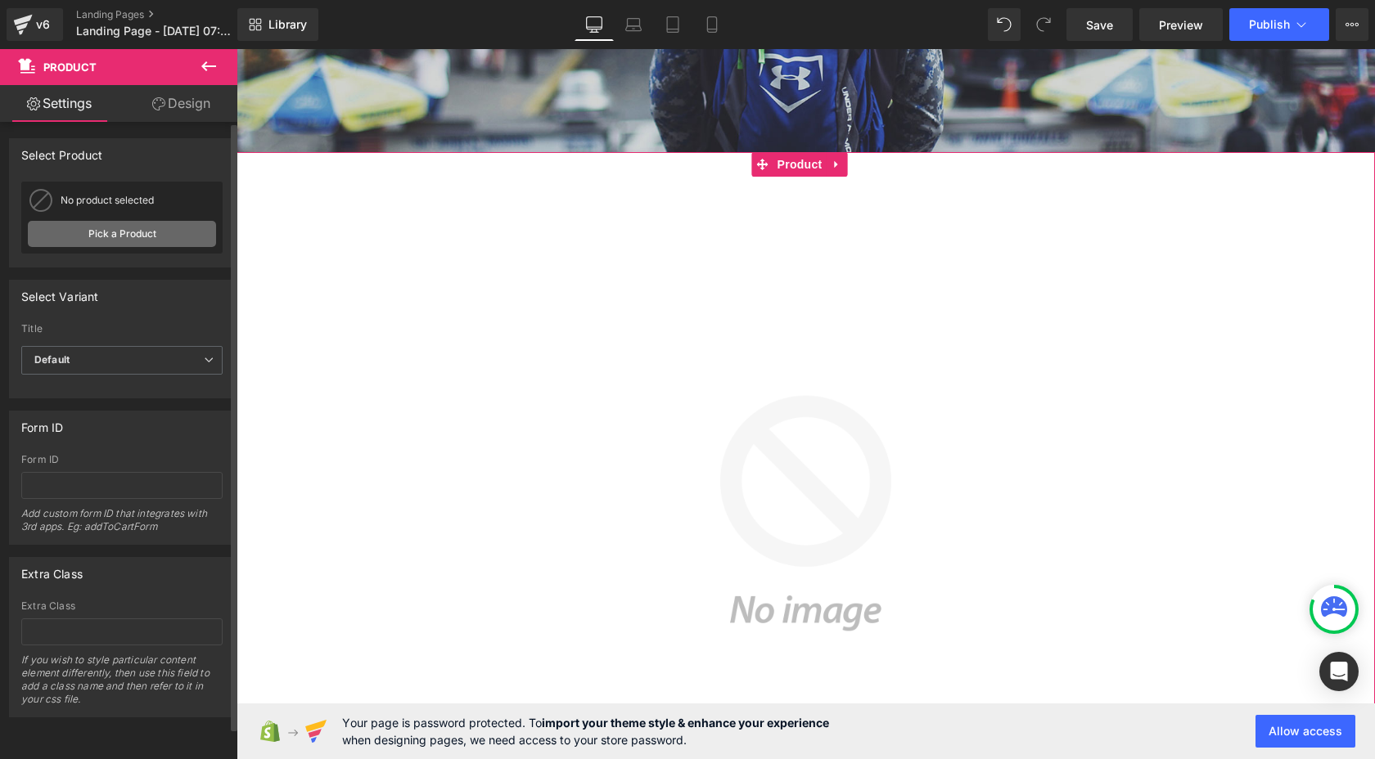
click at [169, 242] on link "Pick a Product" at bounding box center [122, 234] width 188 height 26
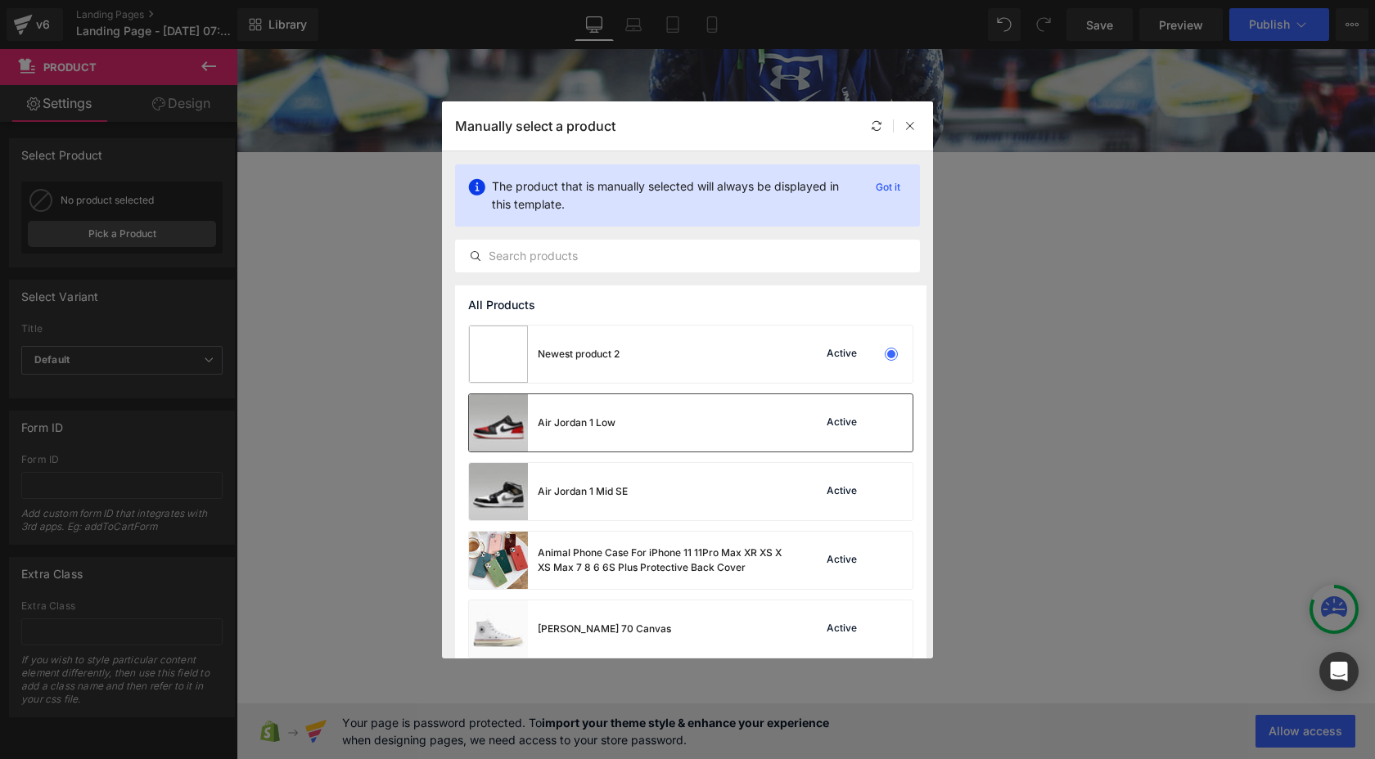
click at [779, 417] on div "Air Jordan 1 Low Active" at bounding box center [691, 422] width 444 height 57
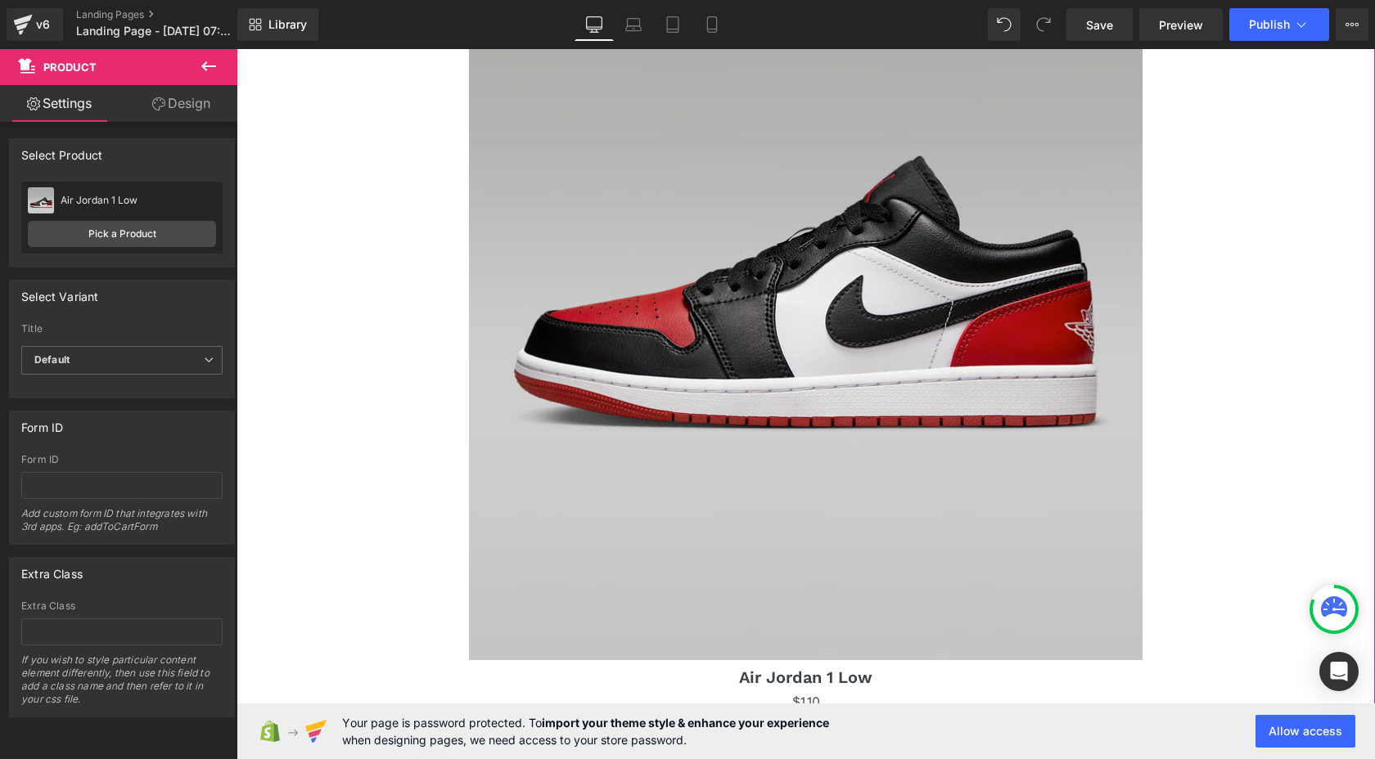
scroll to position [946, 0]
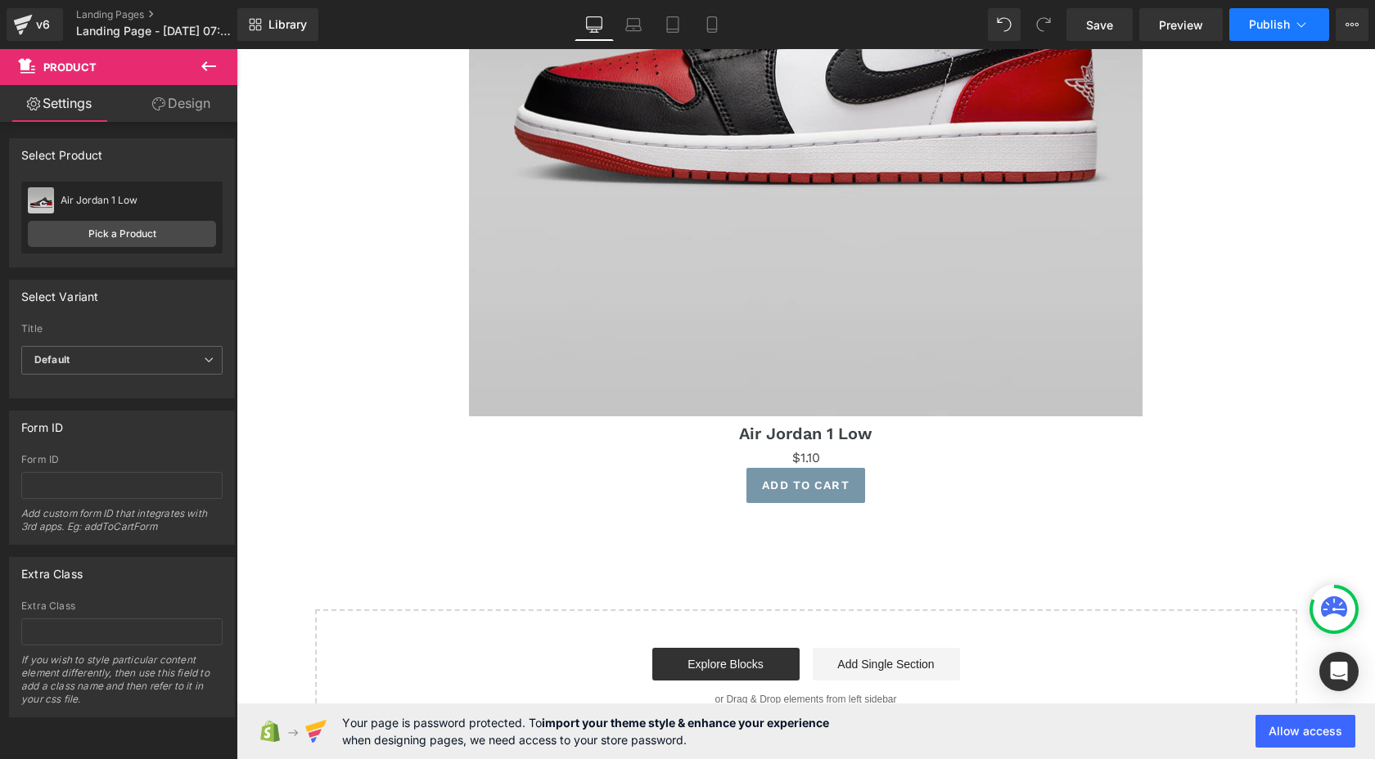
click at [1276, 35] on button "Publish" at bounding box center [1279, 24] width 100 height 33
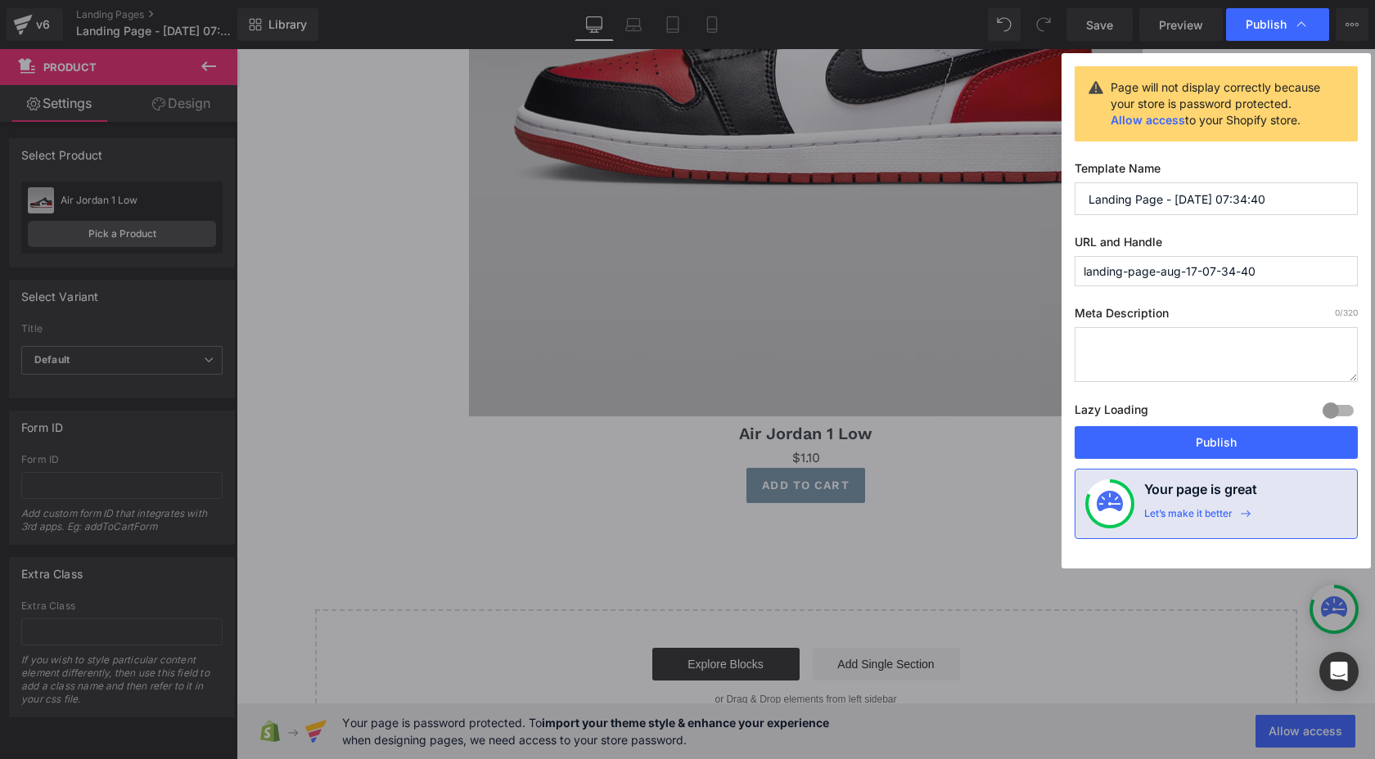
click at [1250, 420] on div "Lazy Loading Build Upgrade plan to unlock" at bounding box center [1215, 412] width 283 height 27
click at [1250, 445] on button "Publish" at bounding box center [1215, 442] width 283 height 33
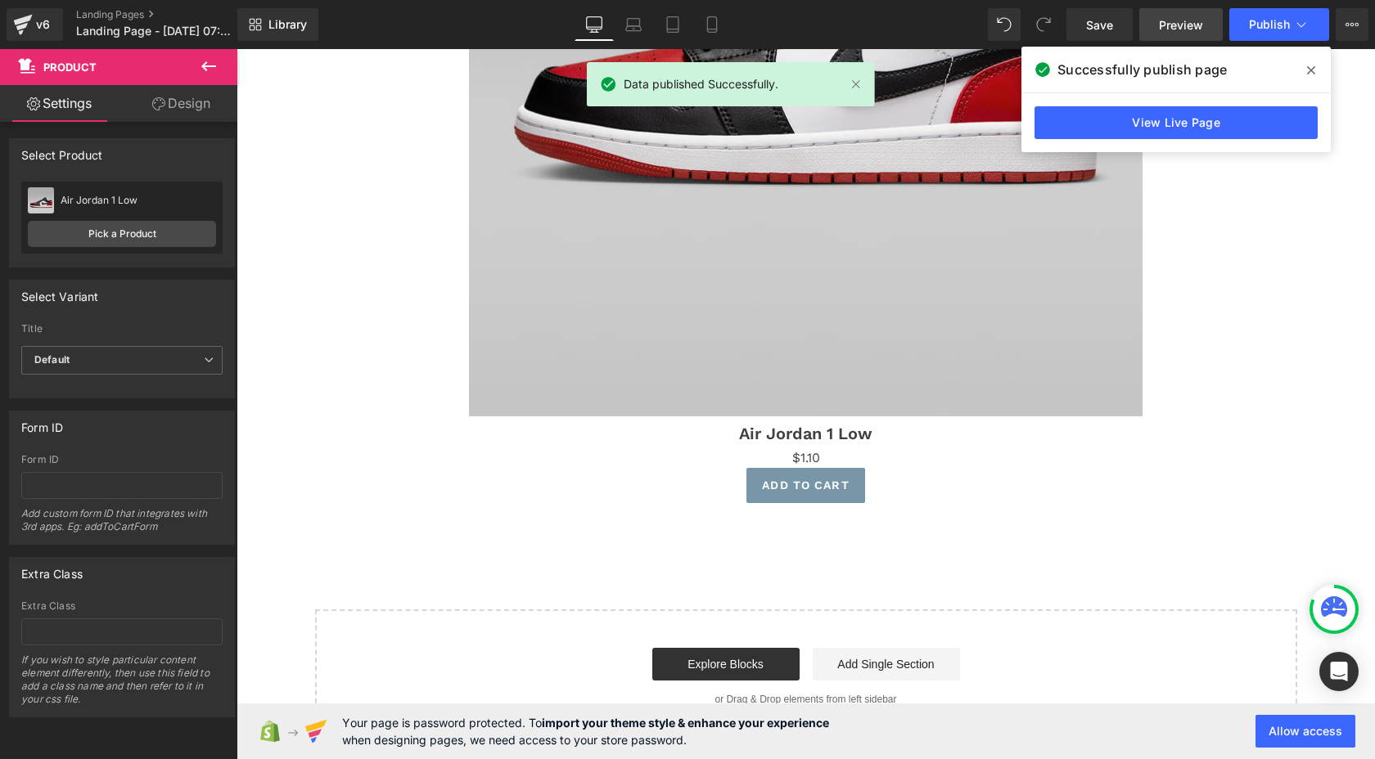
click at [1187, 32] on span "Preview" at bounding box center [1181, 24] width 44 height 17
